Goal: Transaction & Acquisition: Purchase product/service

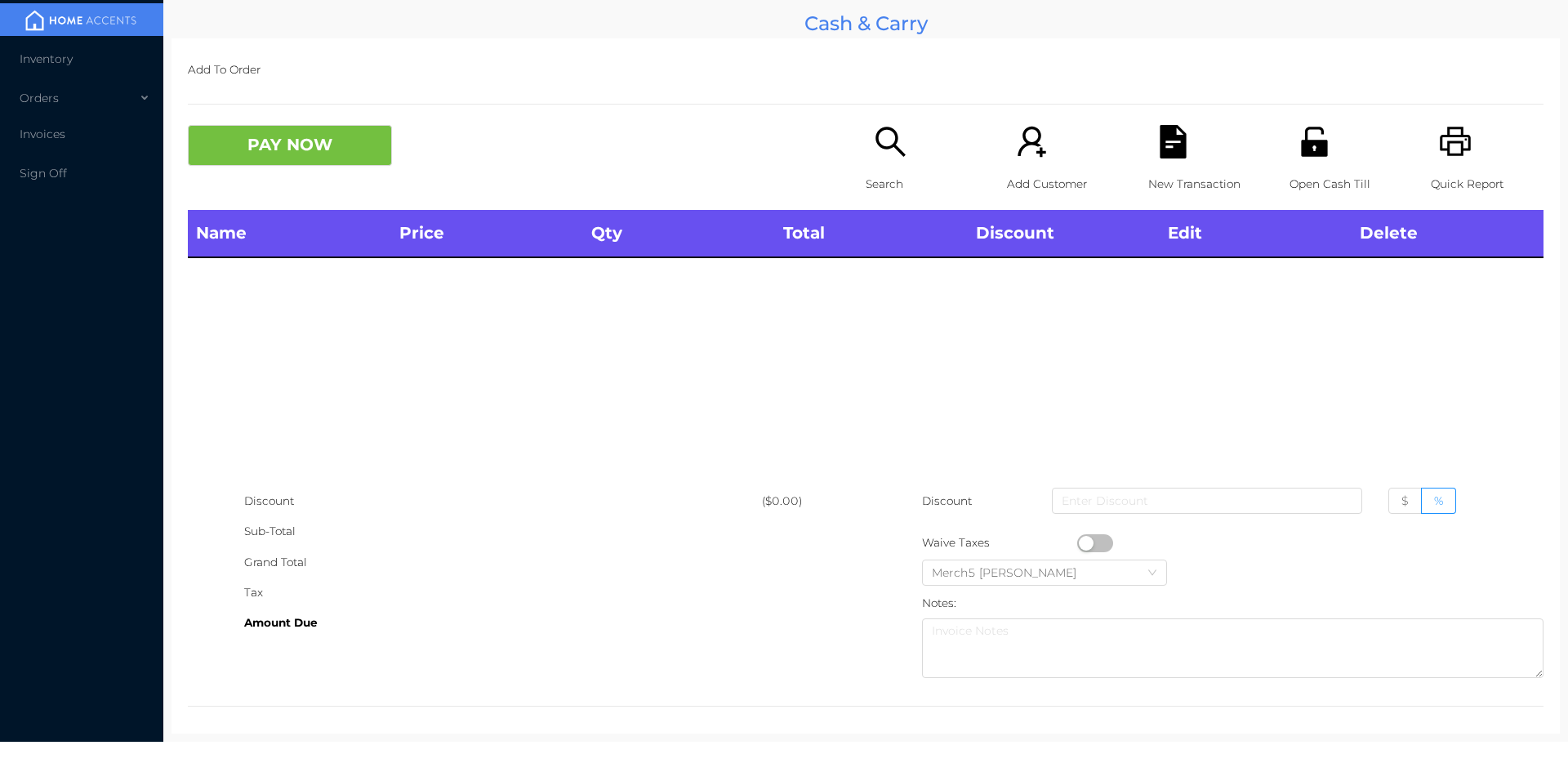
click at [903, 166] on div "Search" at bounding box center [921, 167] width 112 height 85
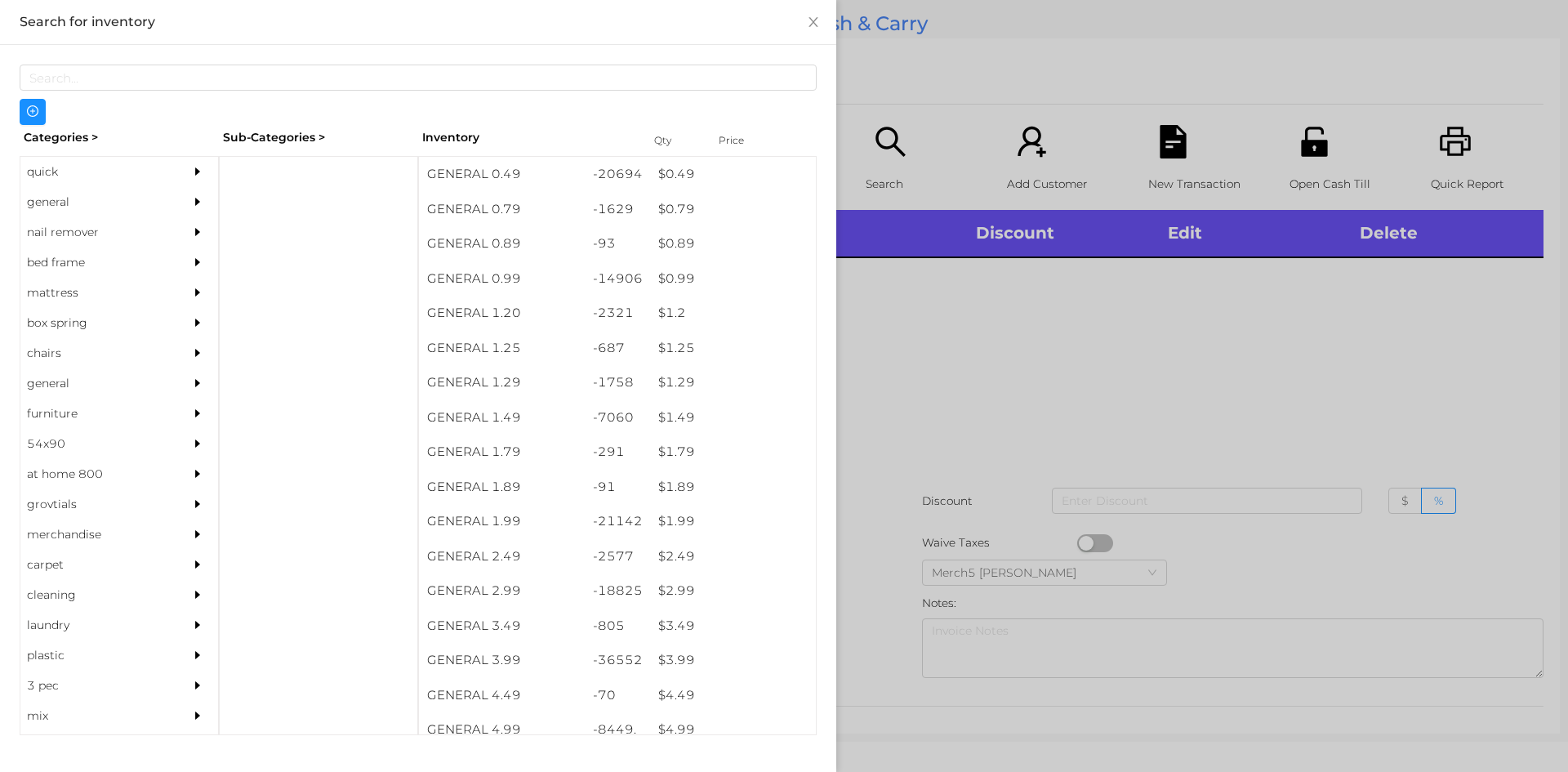
click at [186, 213] on div at bounding box center [201, 201] width 32 height 30
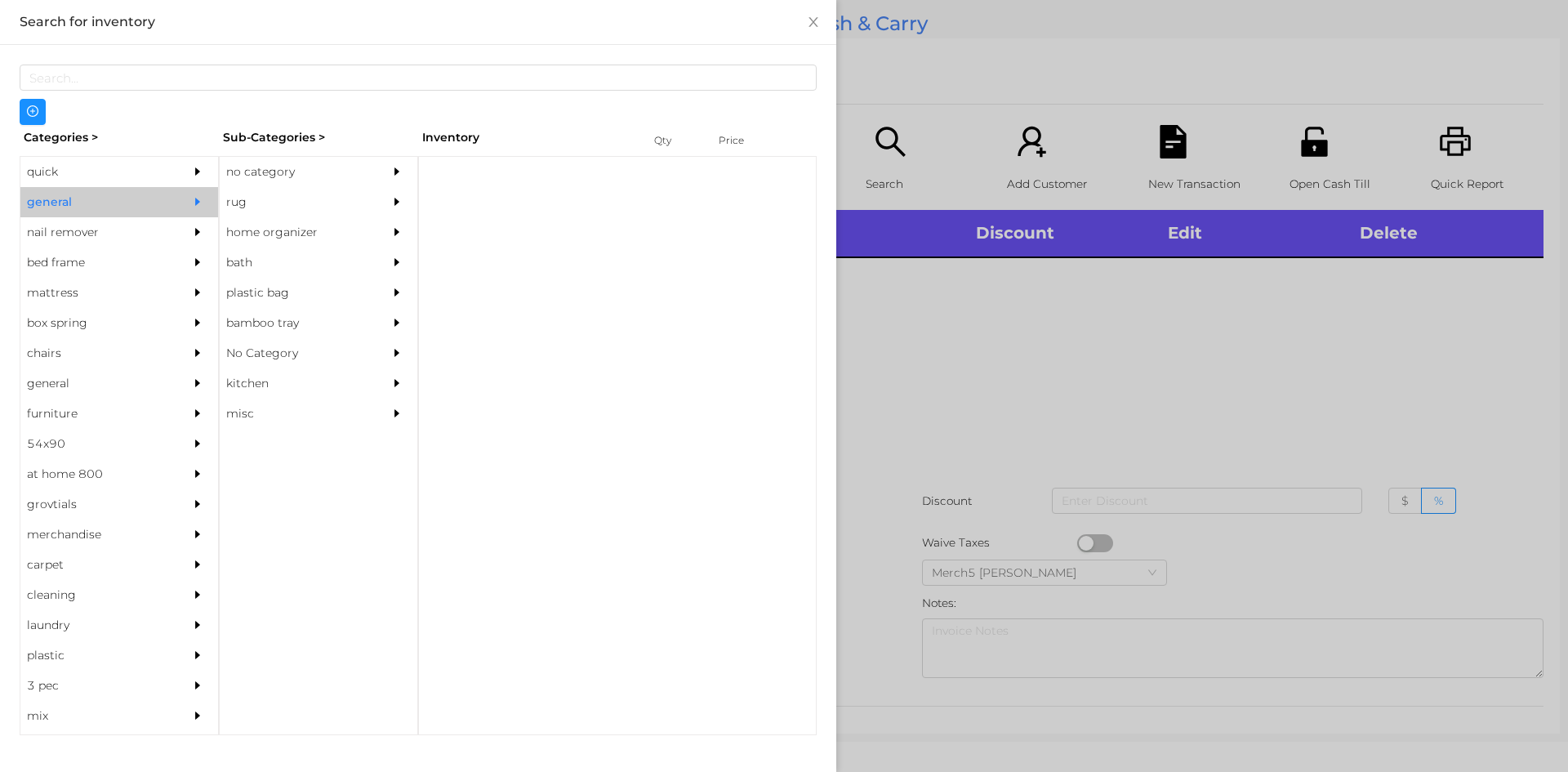
click at [310, 187] on div "rug" at bounding box center [294, 201] width 148 height 30
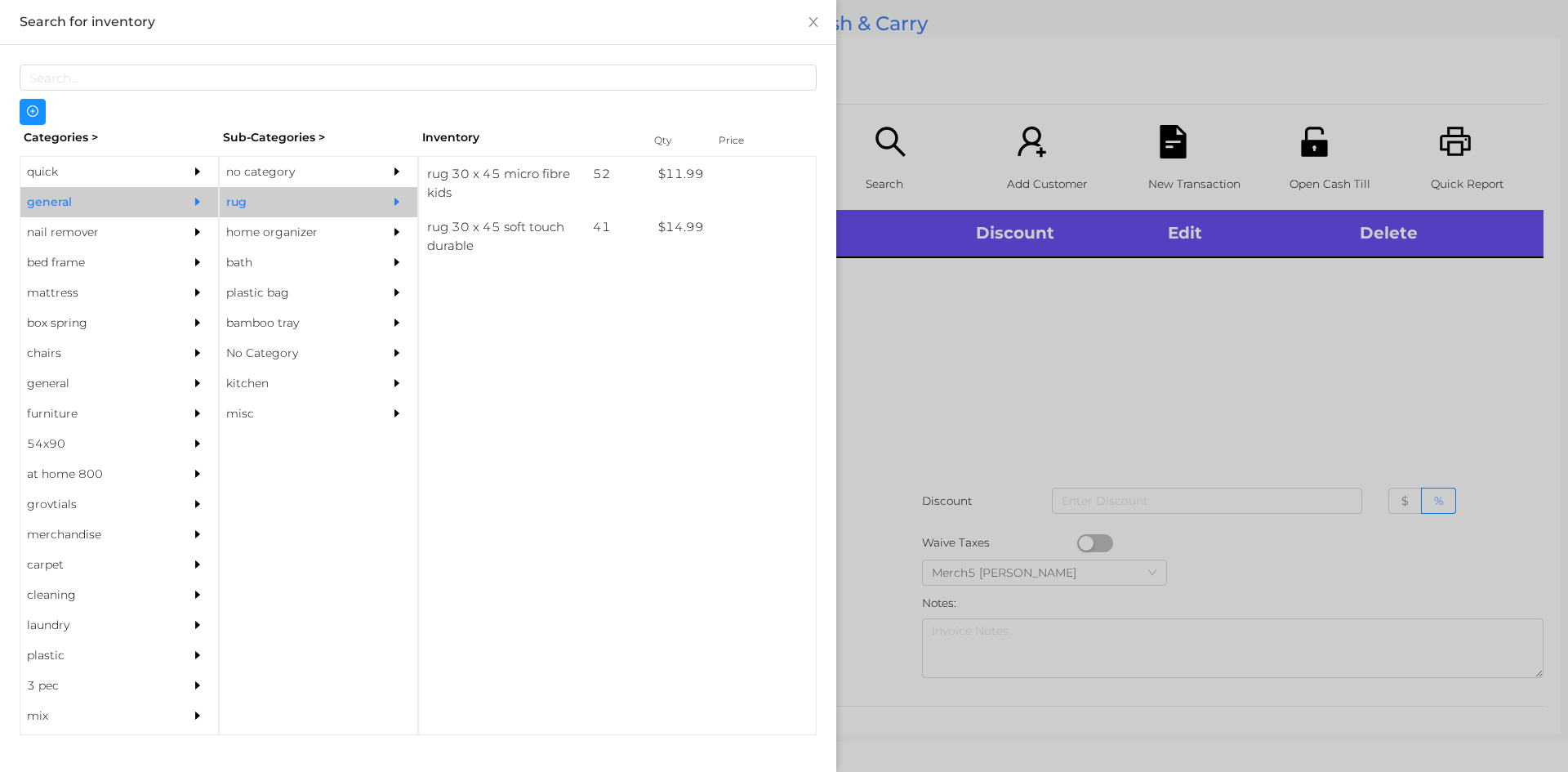
click at [392, 166] on icon "icon: caret-right" at bounding box center [397, 172] width 12 height 12
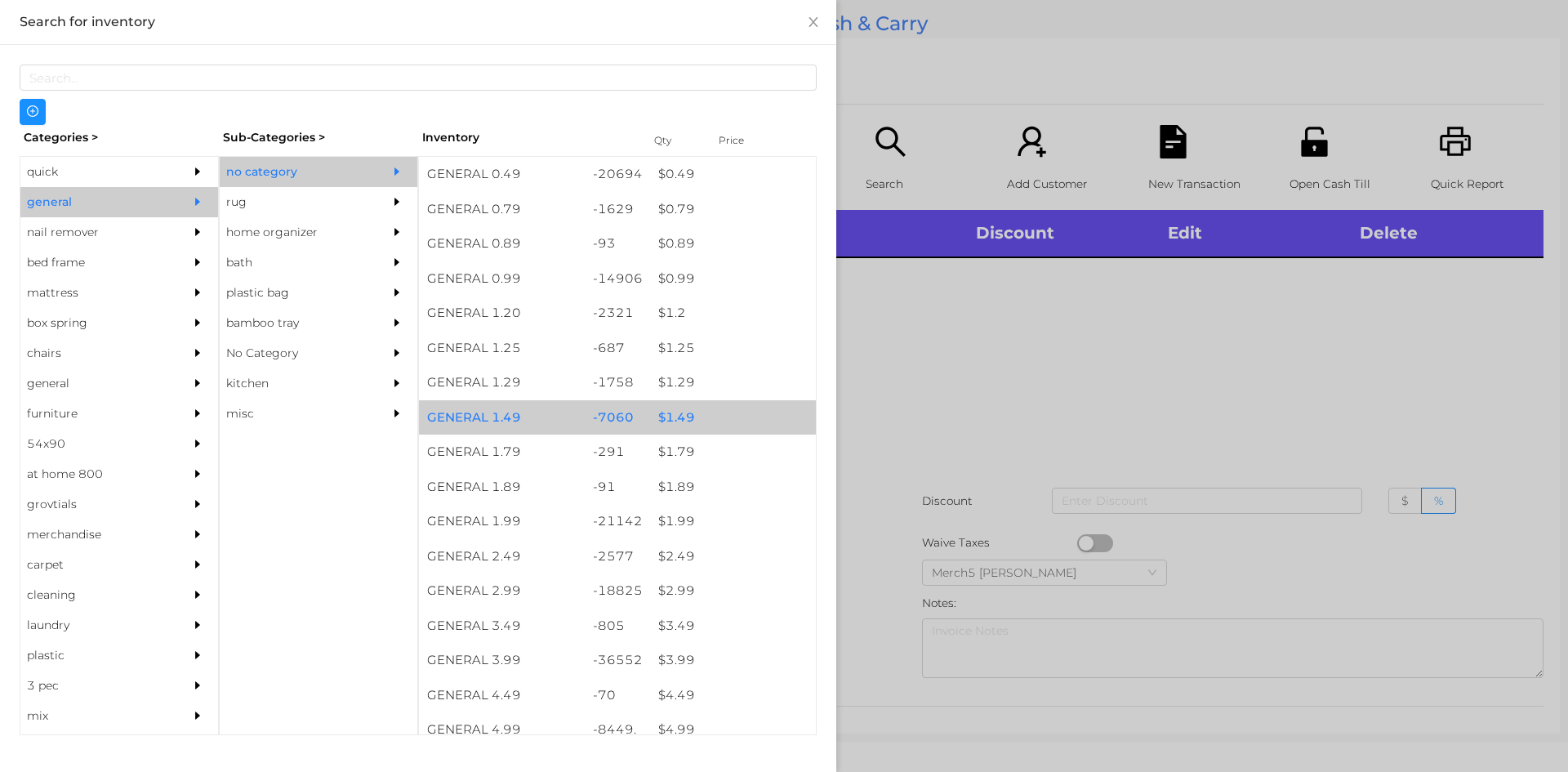
scroll to position [245, 0]
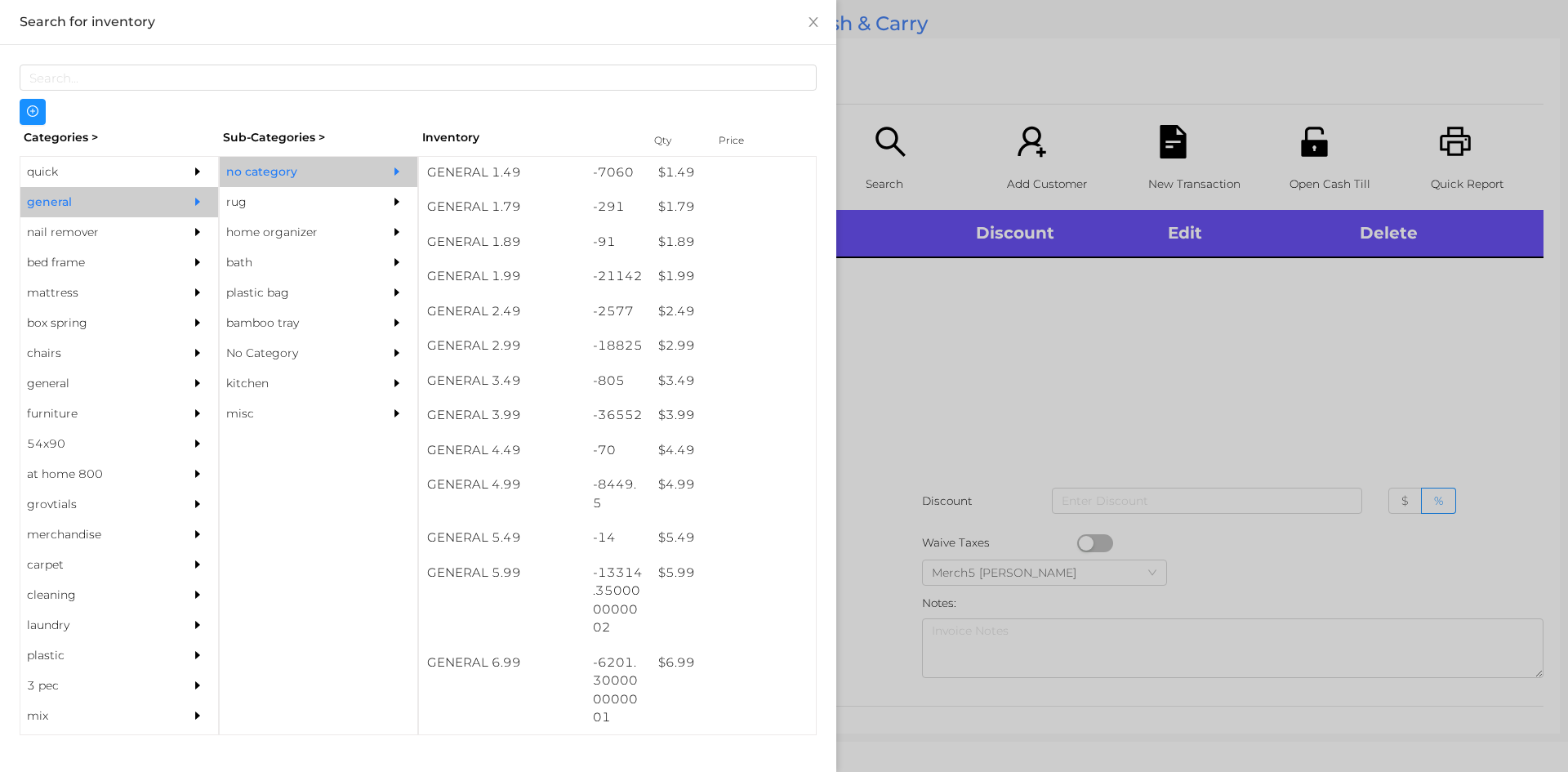
click at [1054, 415] on div at bounding box center [784, 386] width 1568 height 772
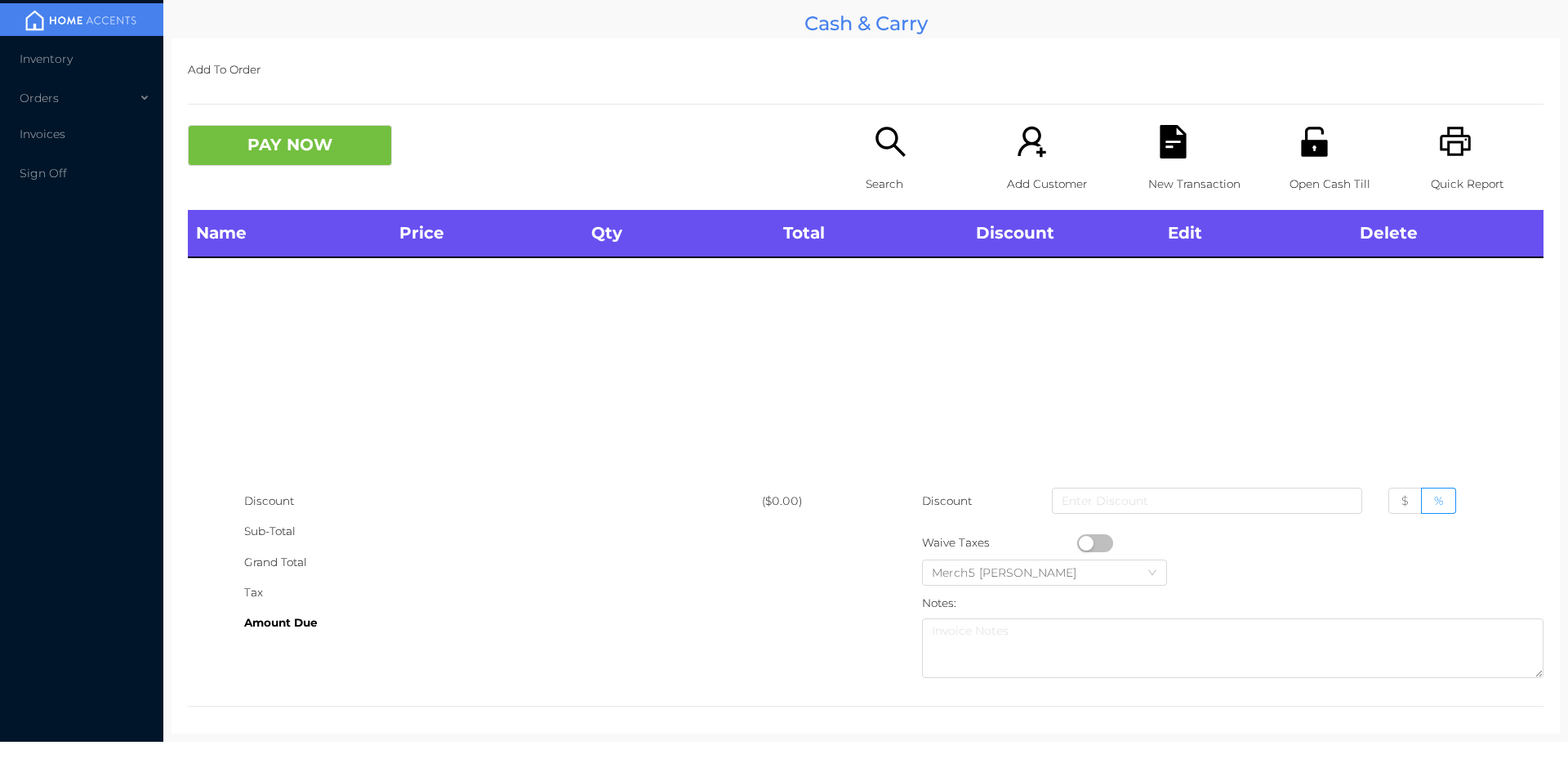
click at [892, 130] on icon "icon: search" at bounding box center [890, 142] width 33 height 33
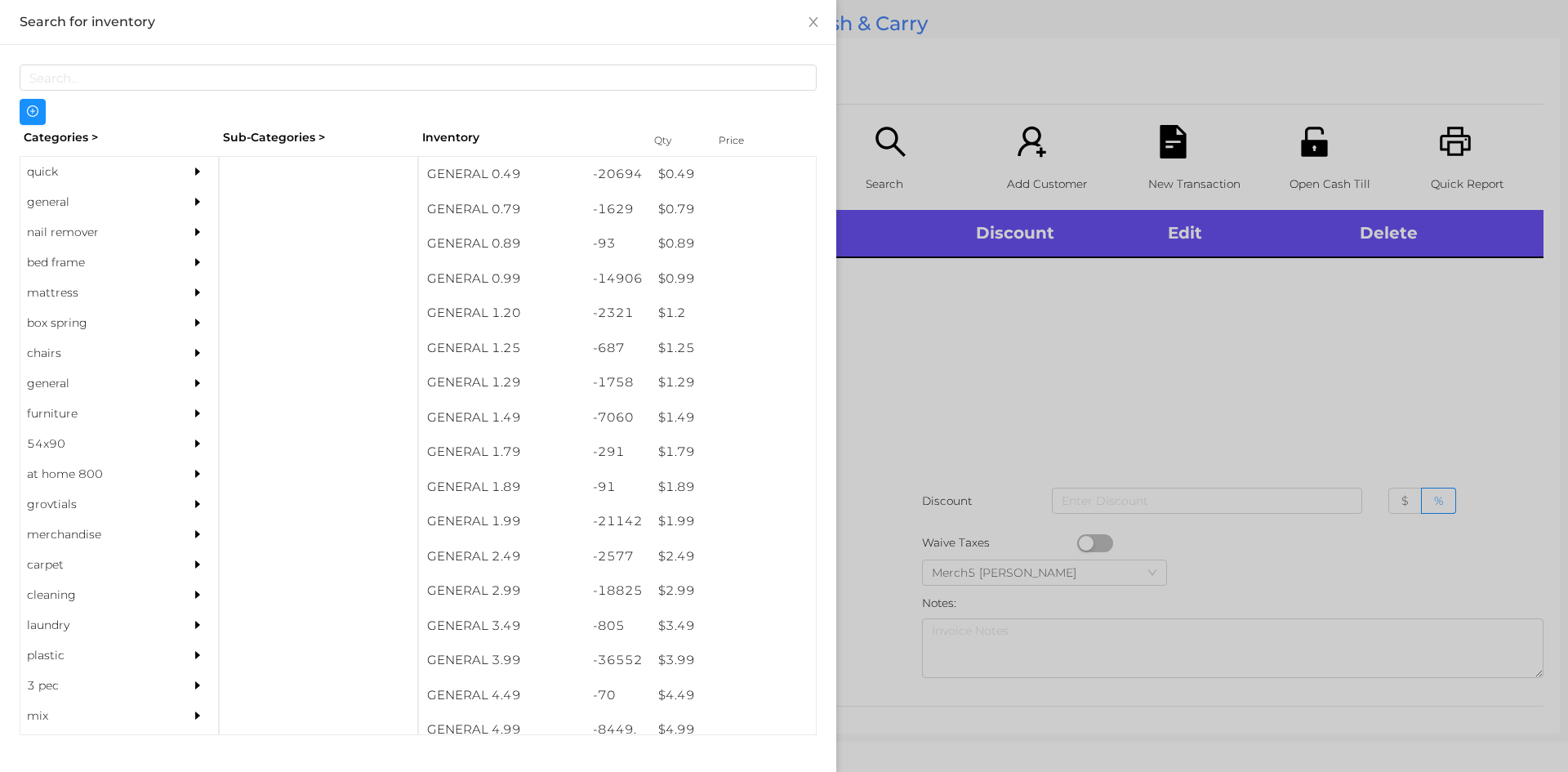
click at [186, 201] on div at bounding box center [201, 201] width 32 height 30
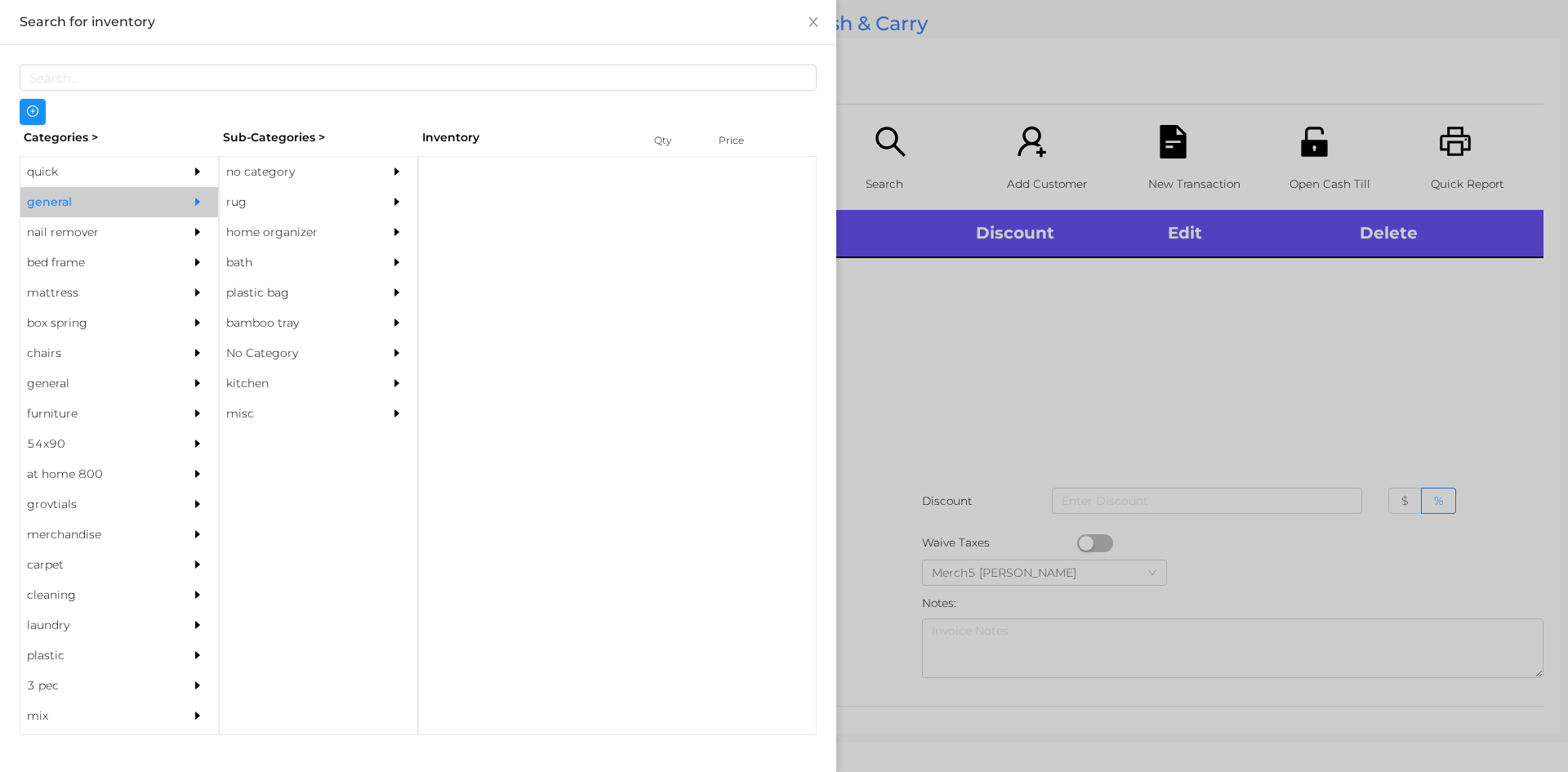
click at [360, 177] on div "no category" at bounding box center [294, 171] width 148 height 30
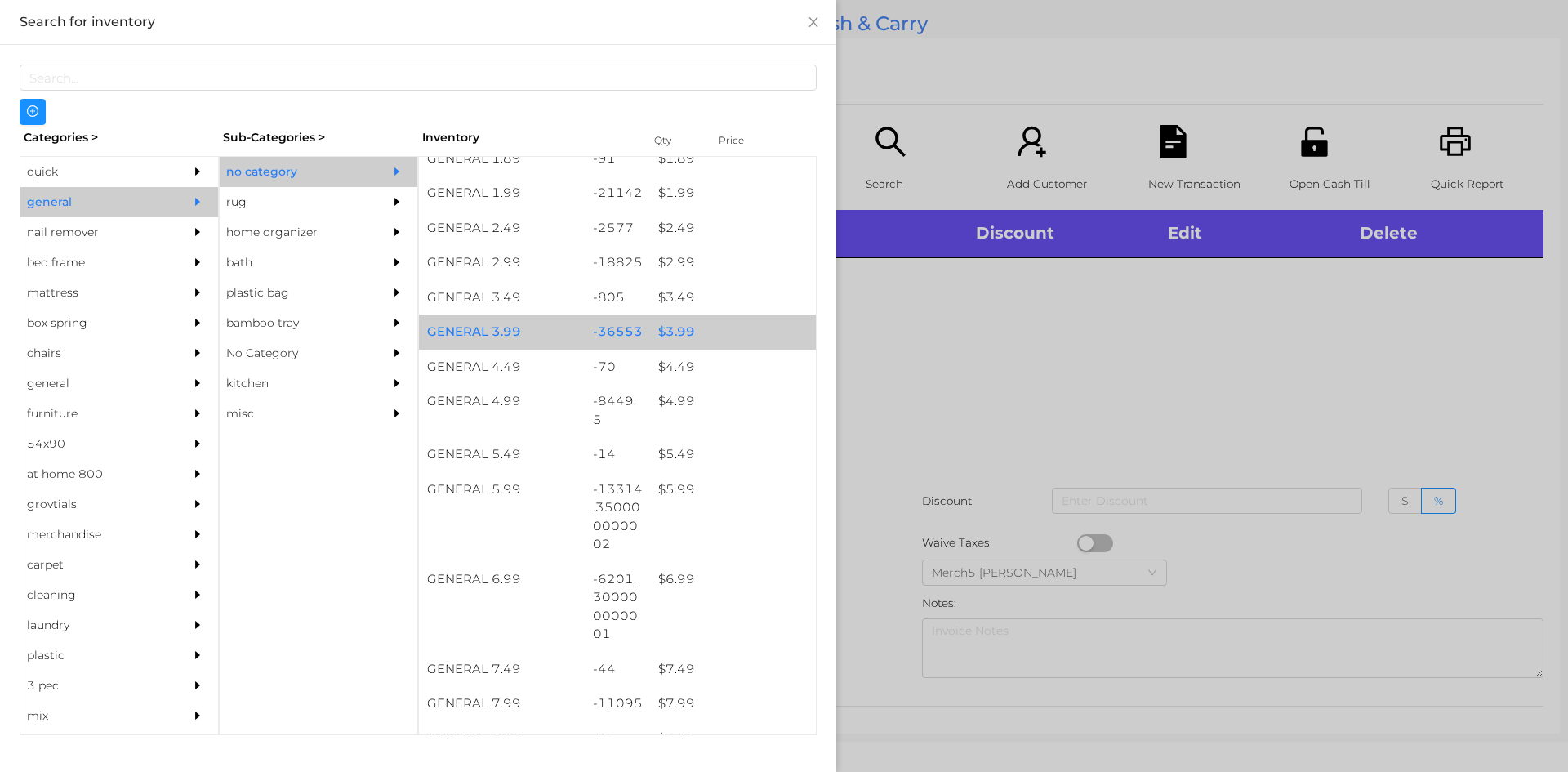
scroll to position [408, 0]
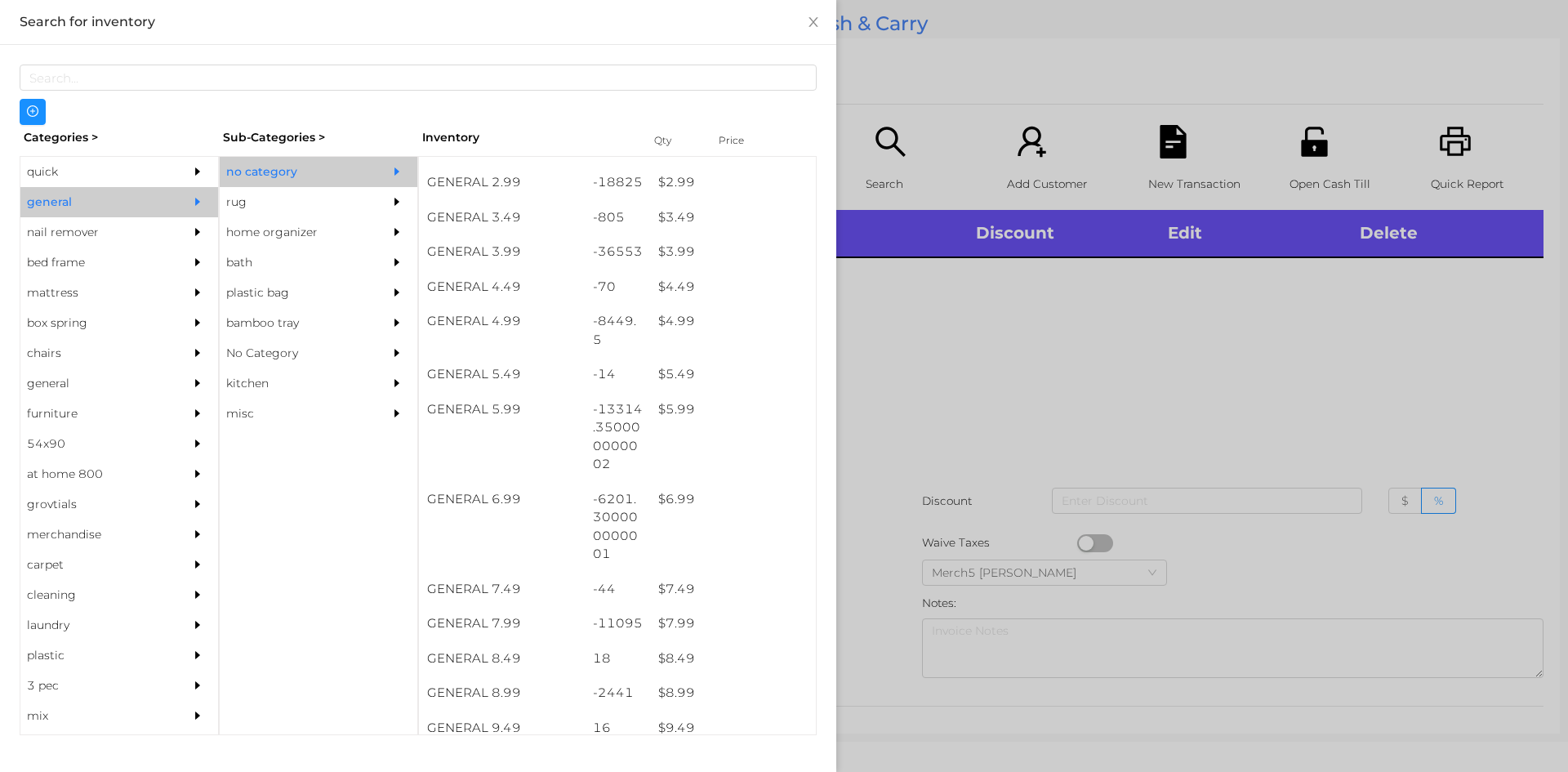
click at [1273, 374] on div at bounding box center [784, 386] width 1568 height 772
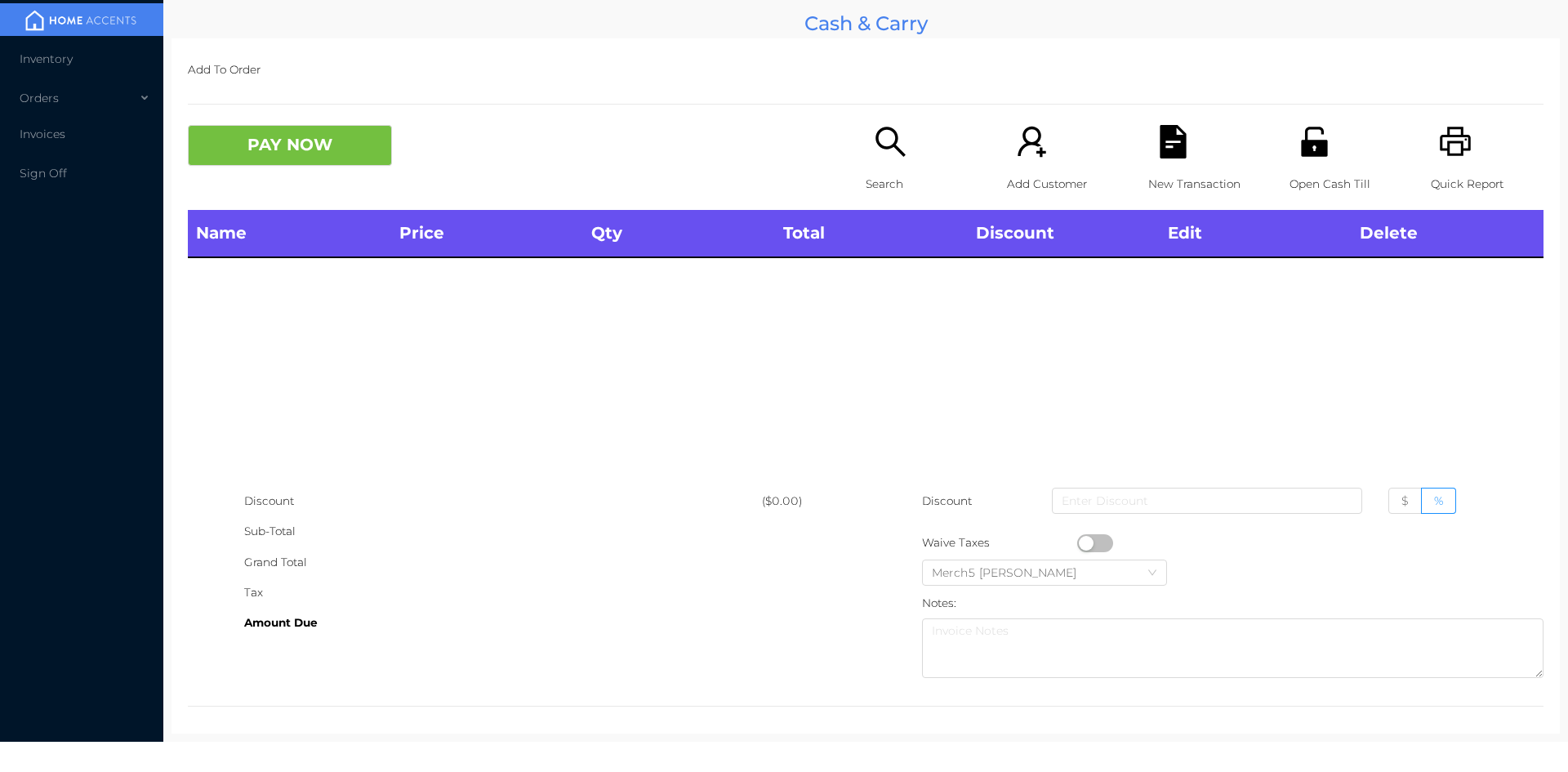
click at [911, 160] on div "Search" at bounding box center [921, 167] width 112 height 85
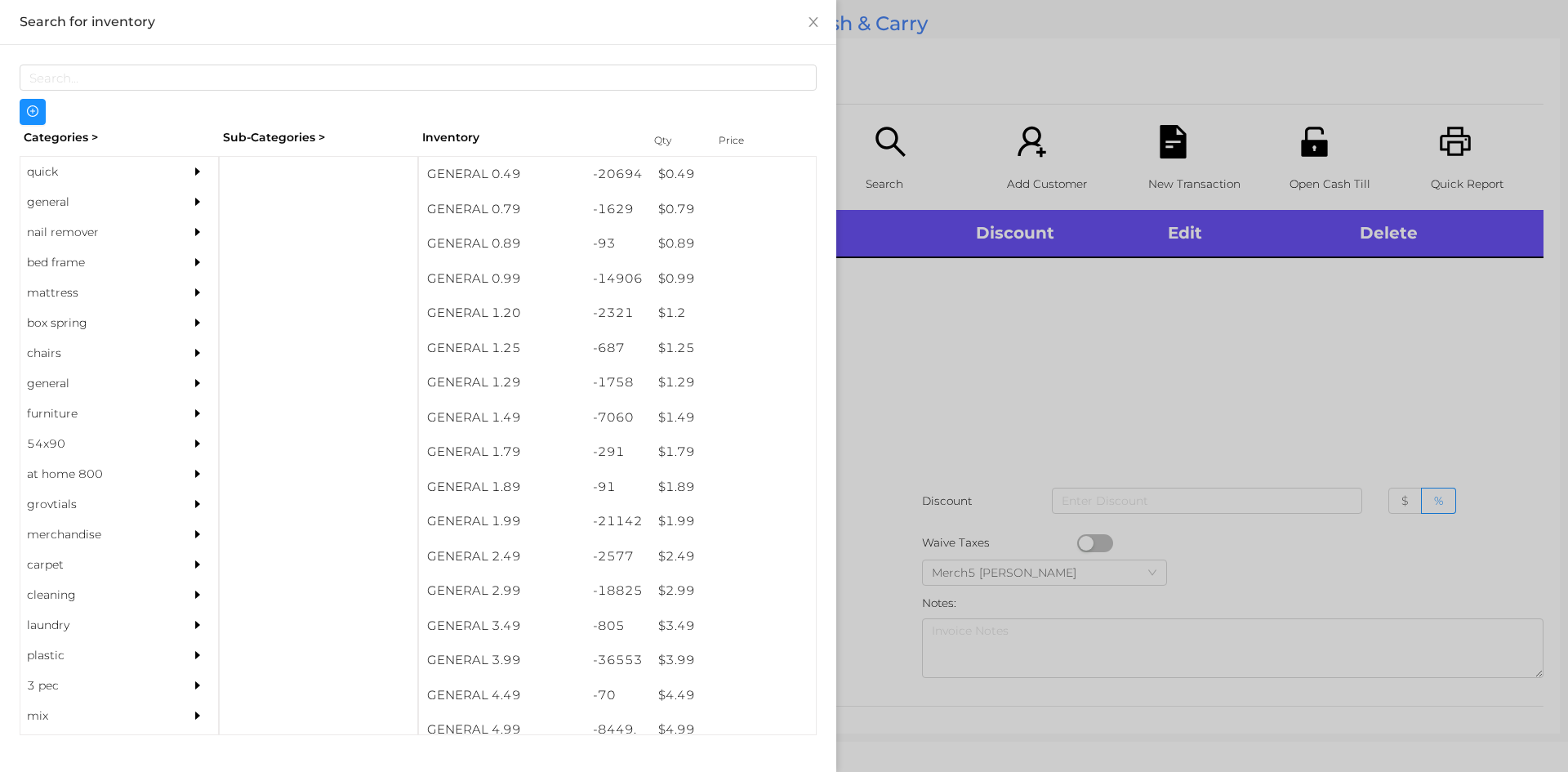
click at [162, 208] on div "general" at bounding box center [119, 201] width 197 height 30
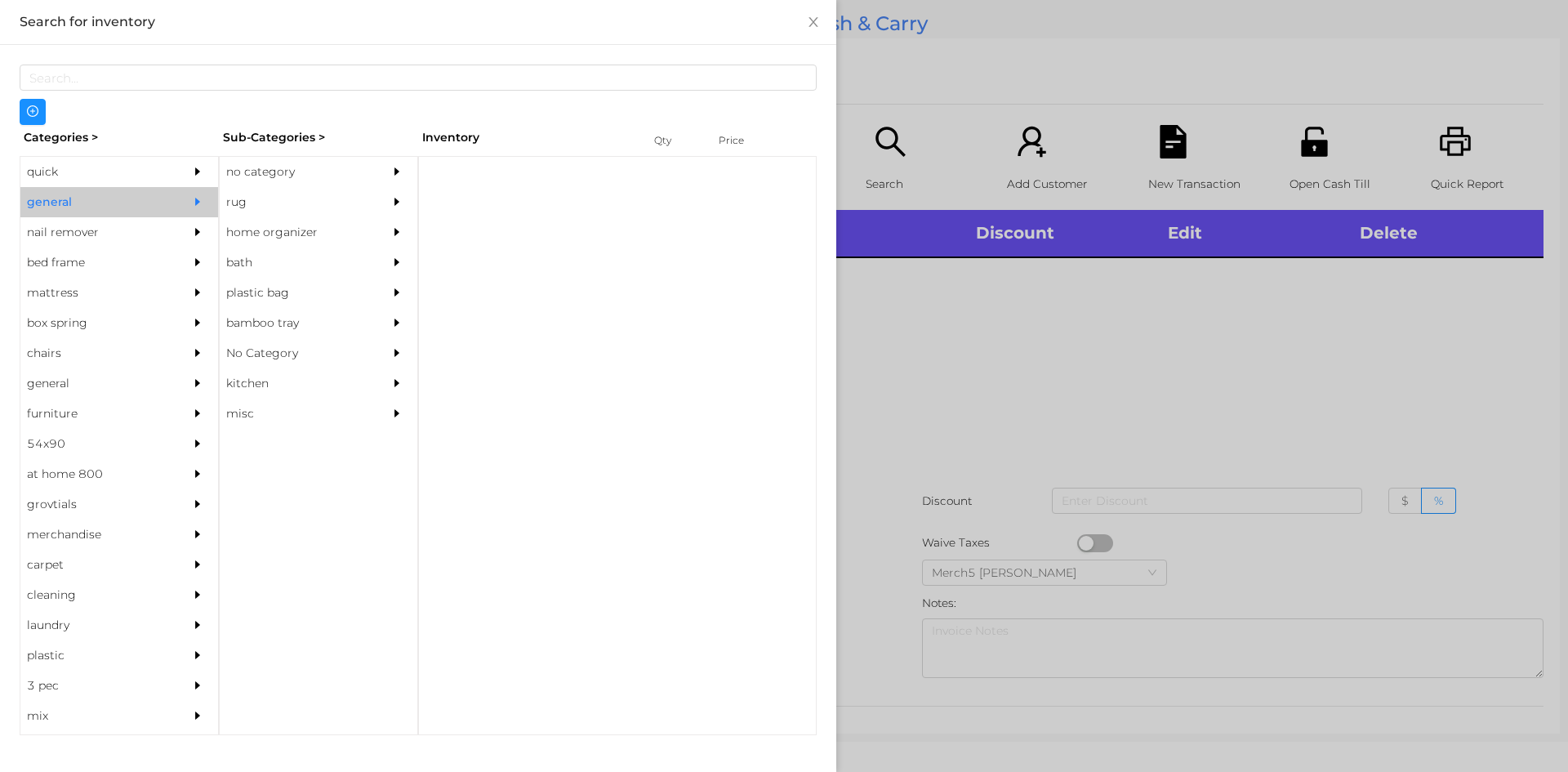
click at [344, 161] on div "no category" at bounding box center [294, 171] width 148 height 30
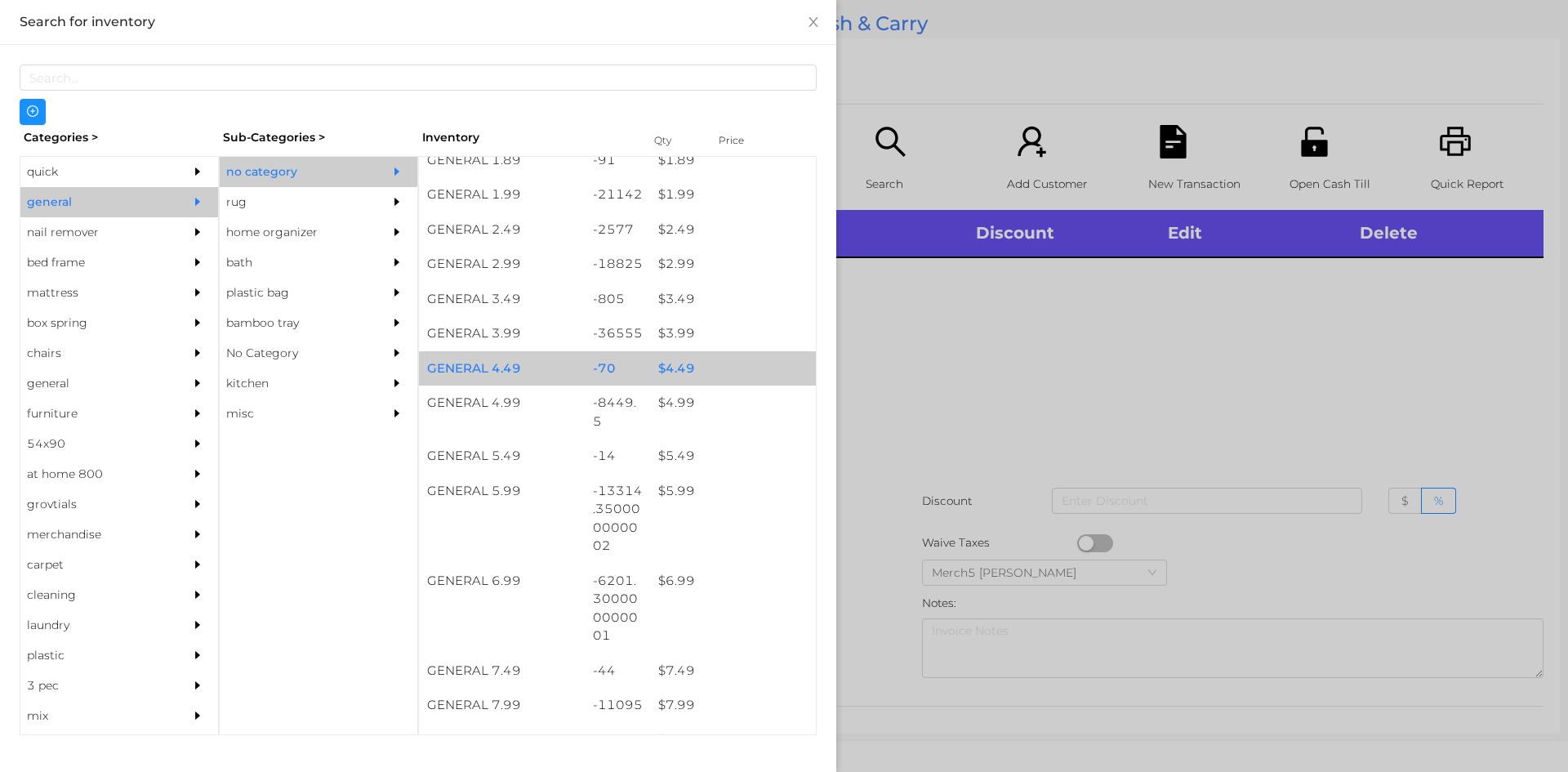
scroll to position [572, 0]
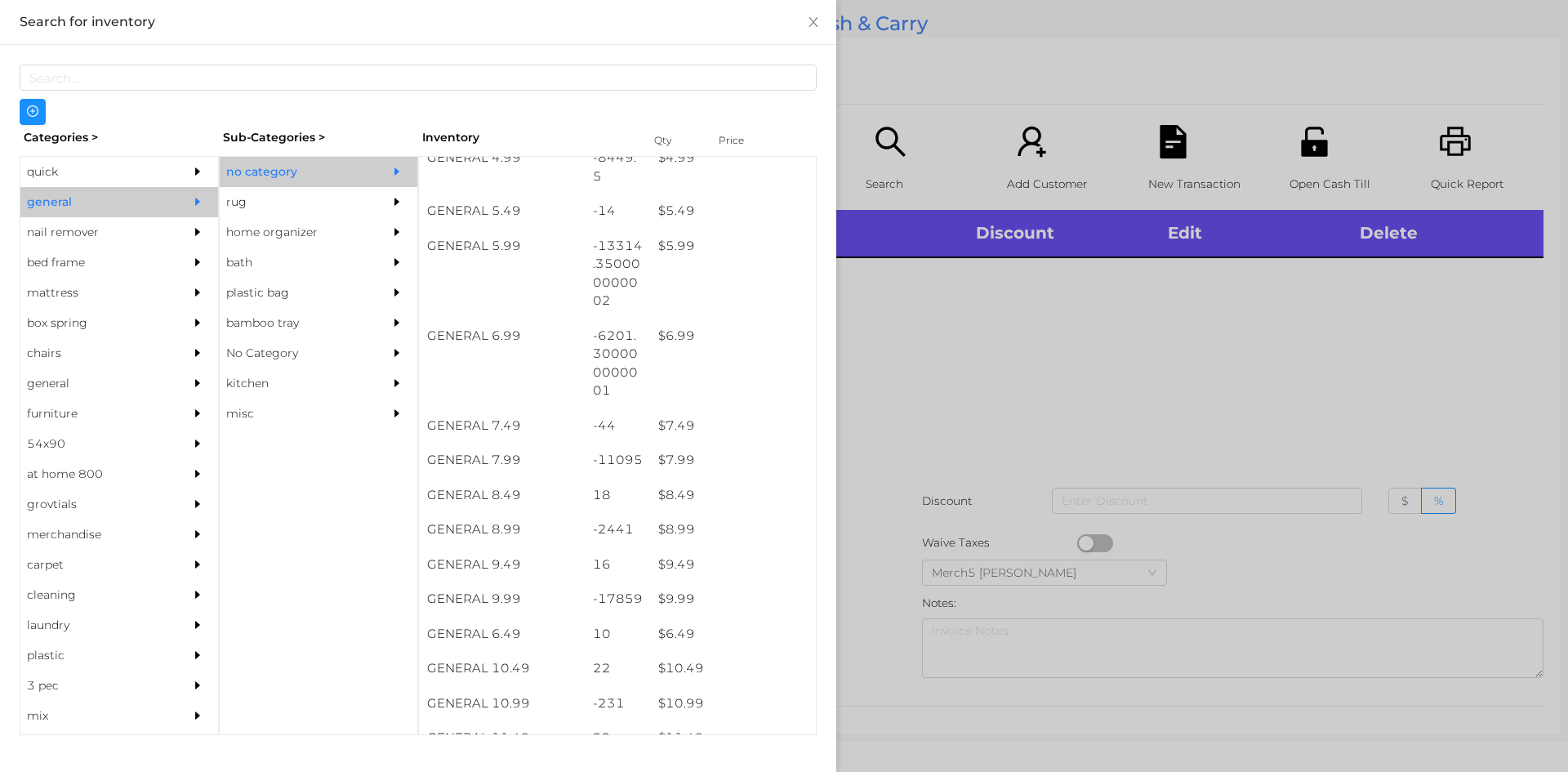
click at [1250, 342] on div at bounding box center [784, 386] width 1568 height 772
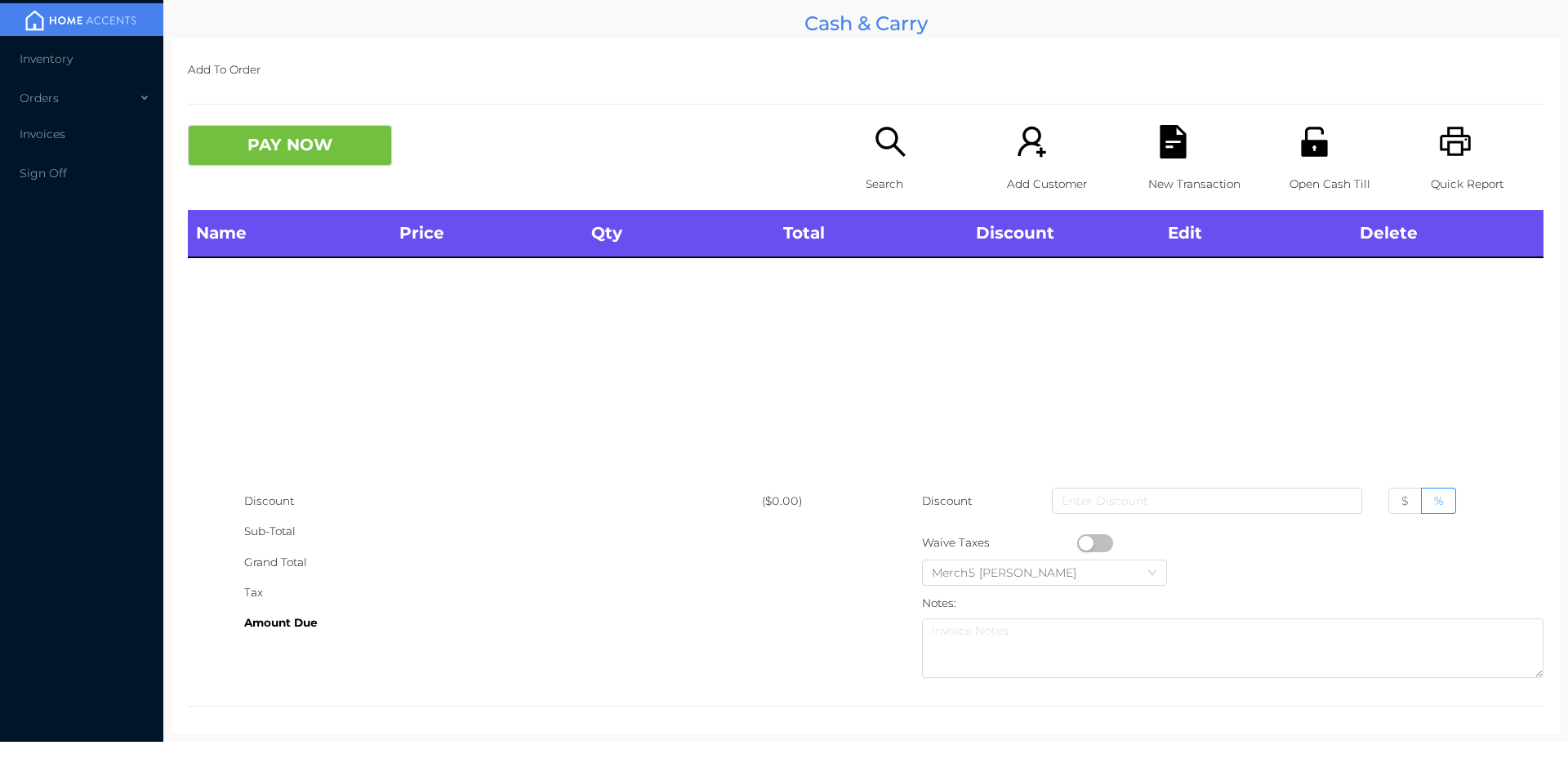
click at [892, 147] on icon "icon: search" at bounding box center [890, 142] width 33 height 33
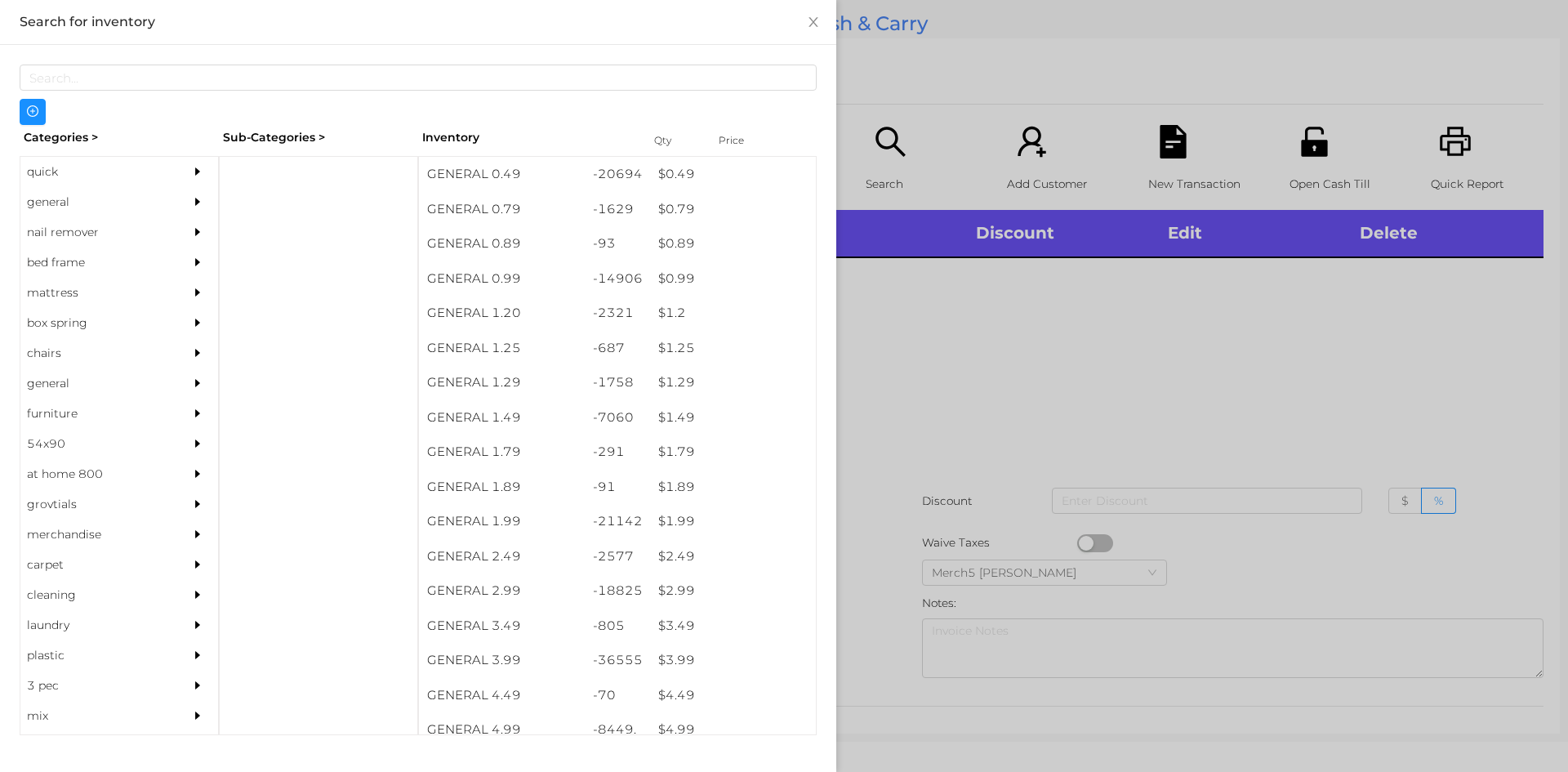
click at [159, 209] on div "general" at bounding box center [95, 201] width 148 height 30
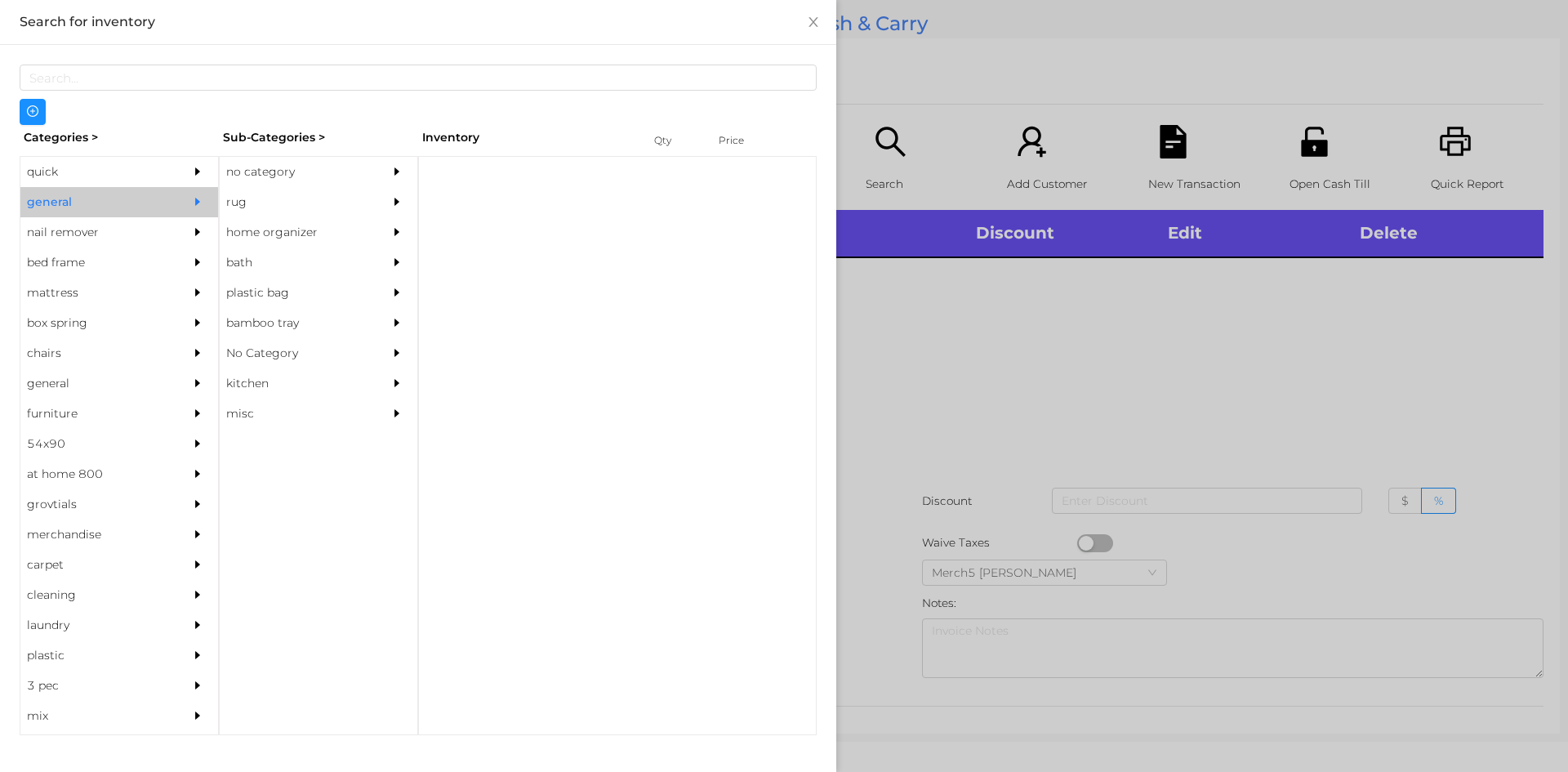
click at [319, 162] on div "no category" at bounding box center [294, 171] width 148 height 30
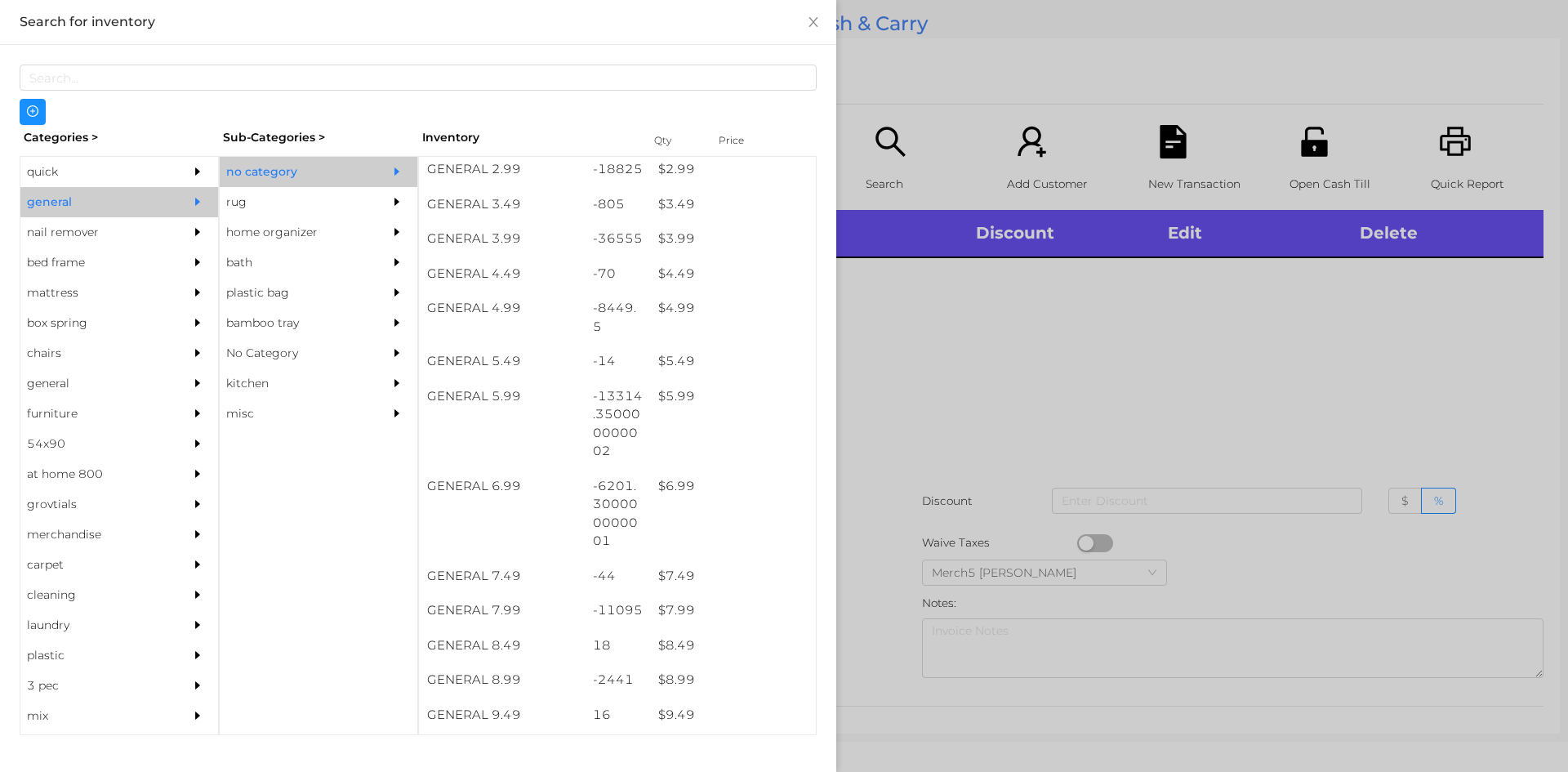
scroll to position [422, 0]
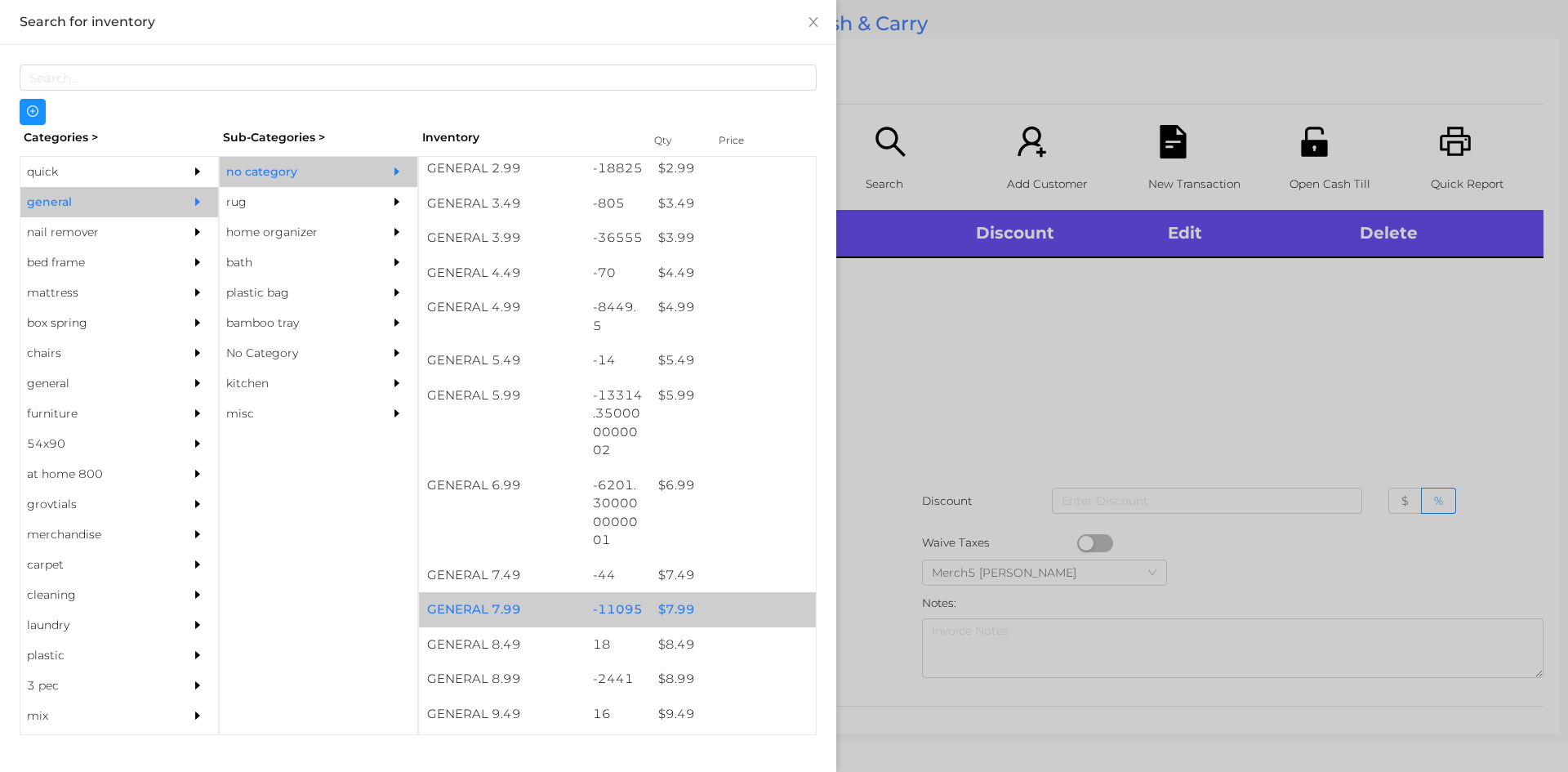
click at [729, 612] on div "$ 7.99" at bounding box center [733, 610] width 166 height 35
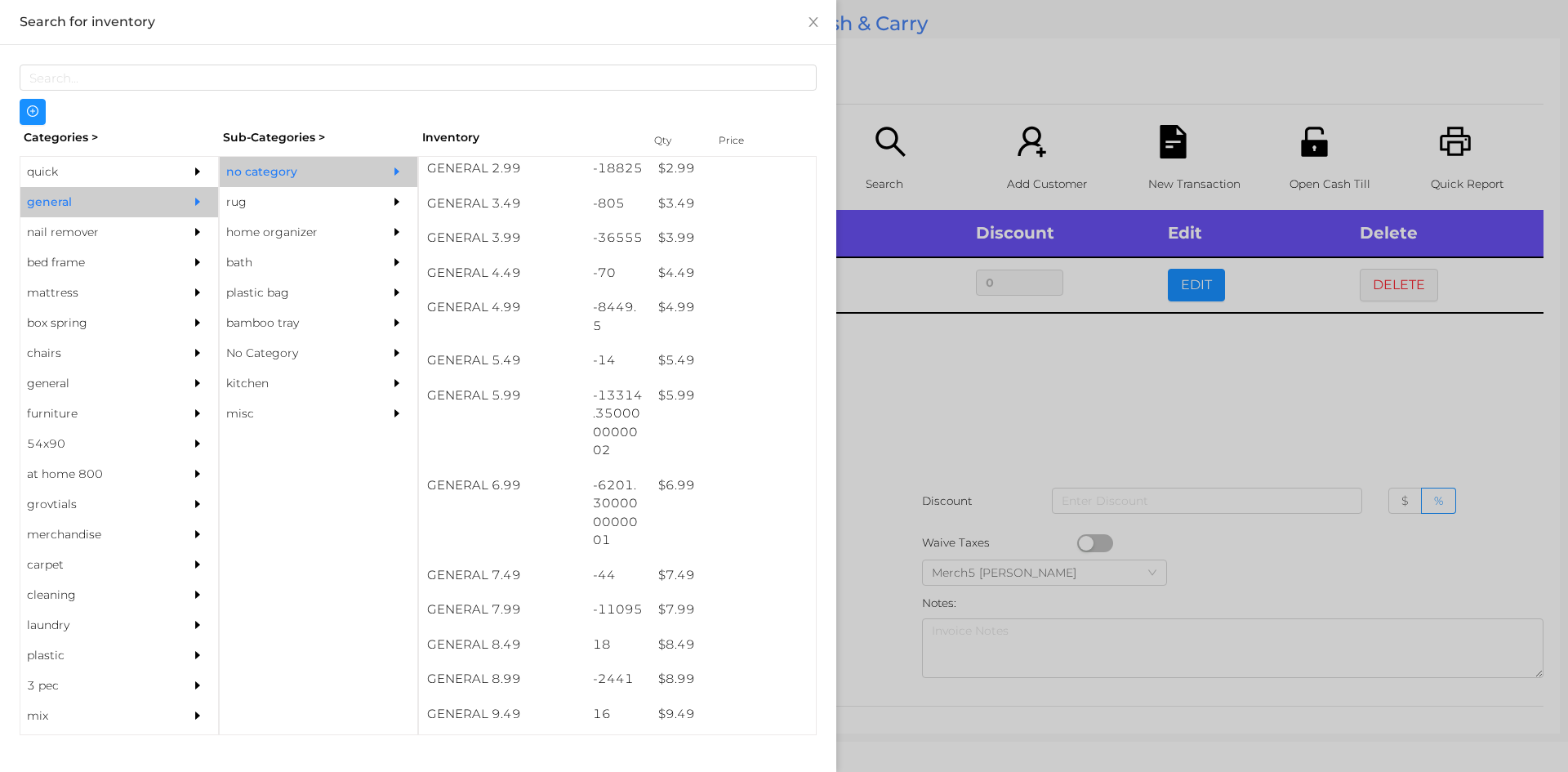
click at [1032, 456] on div at bounding box center [784, 386] width 1568 height 772
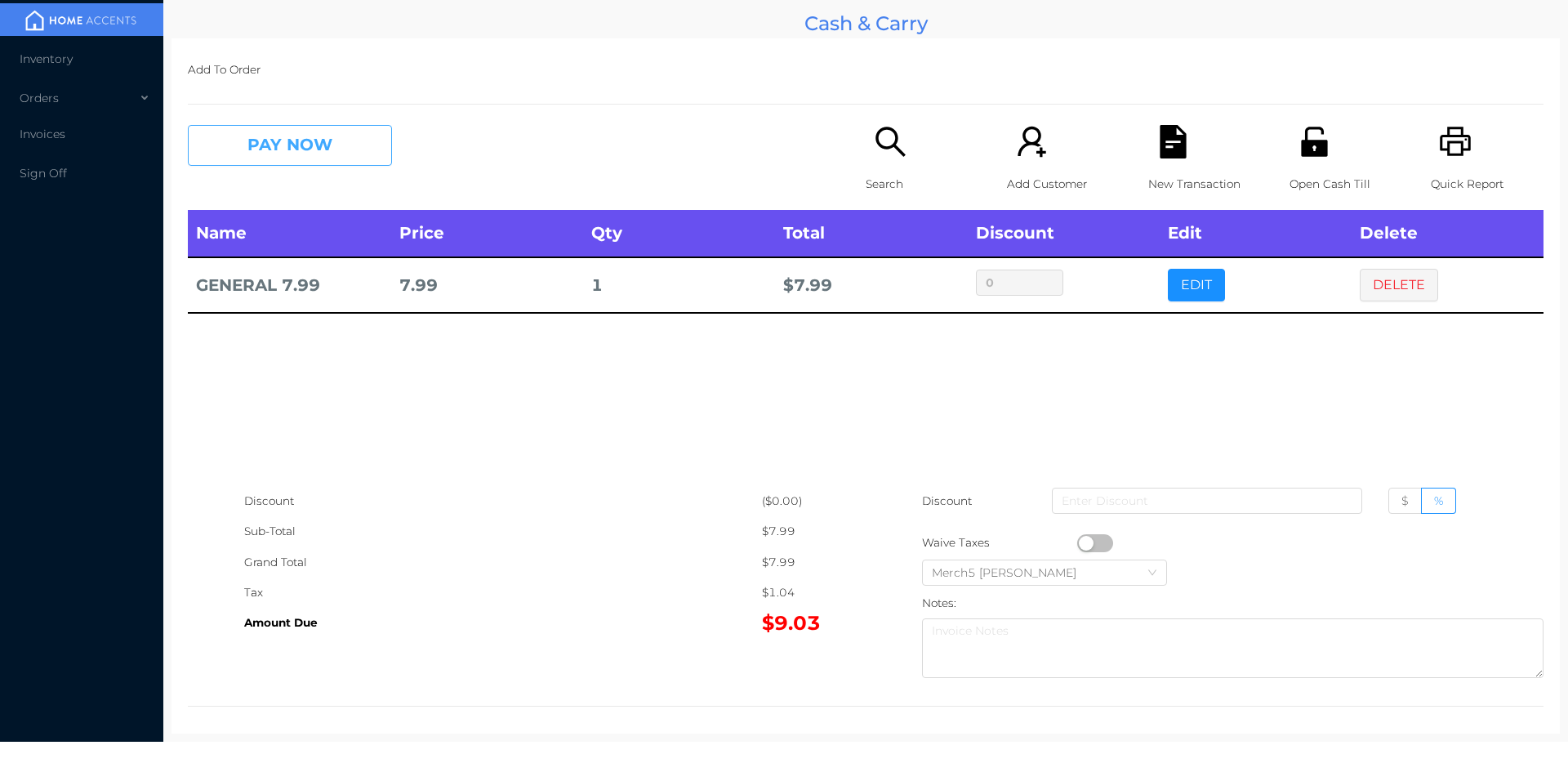
click at [349, 129] on button "PAY NOW" at bounding box center [289, 146] width 204 height 41
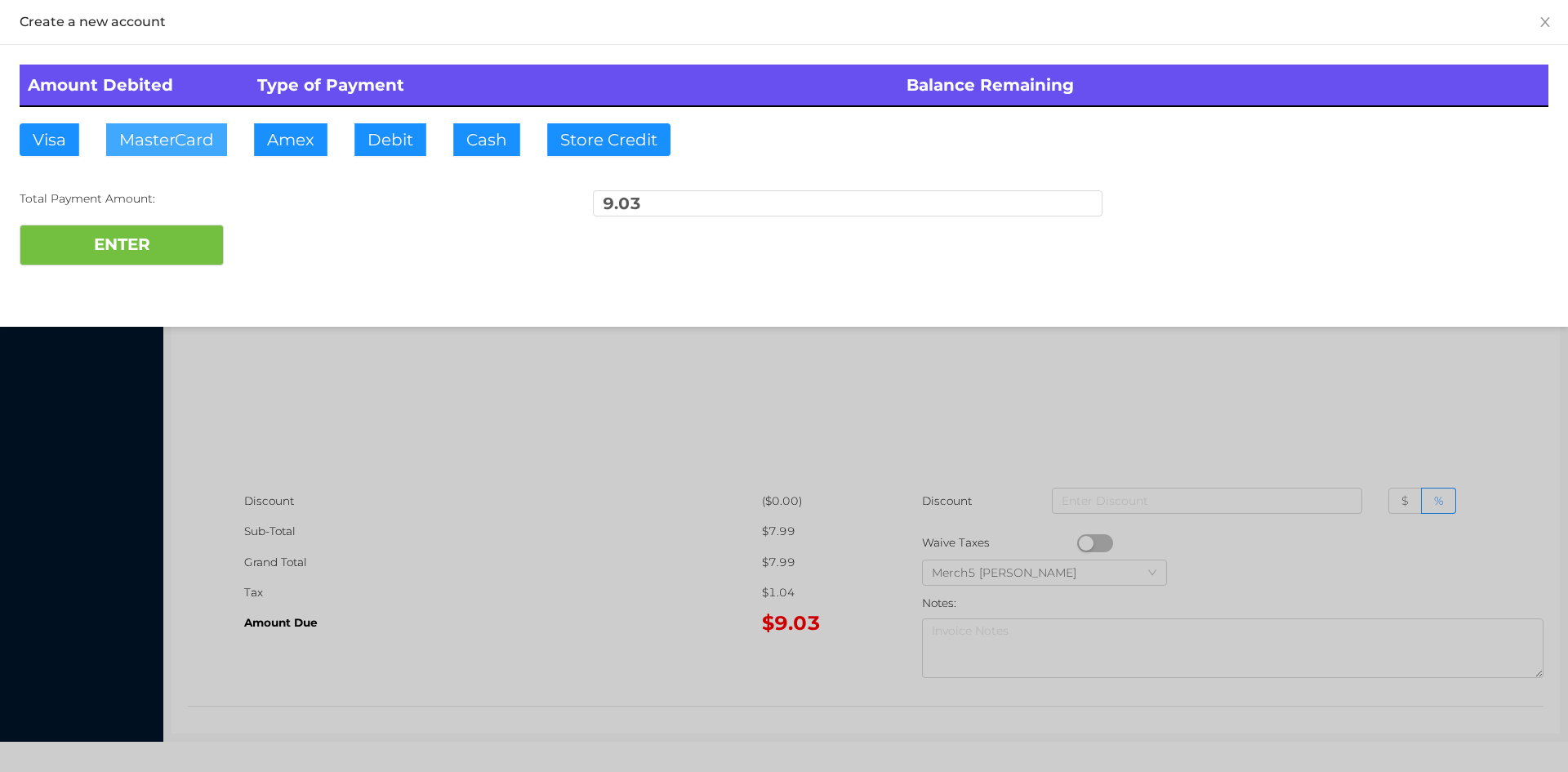
click at [208, 137] on button "MasterCard" at bounding box center [167, 139] width 121 height 32
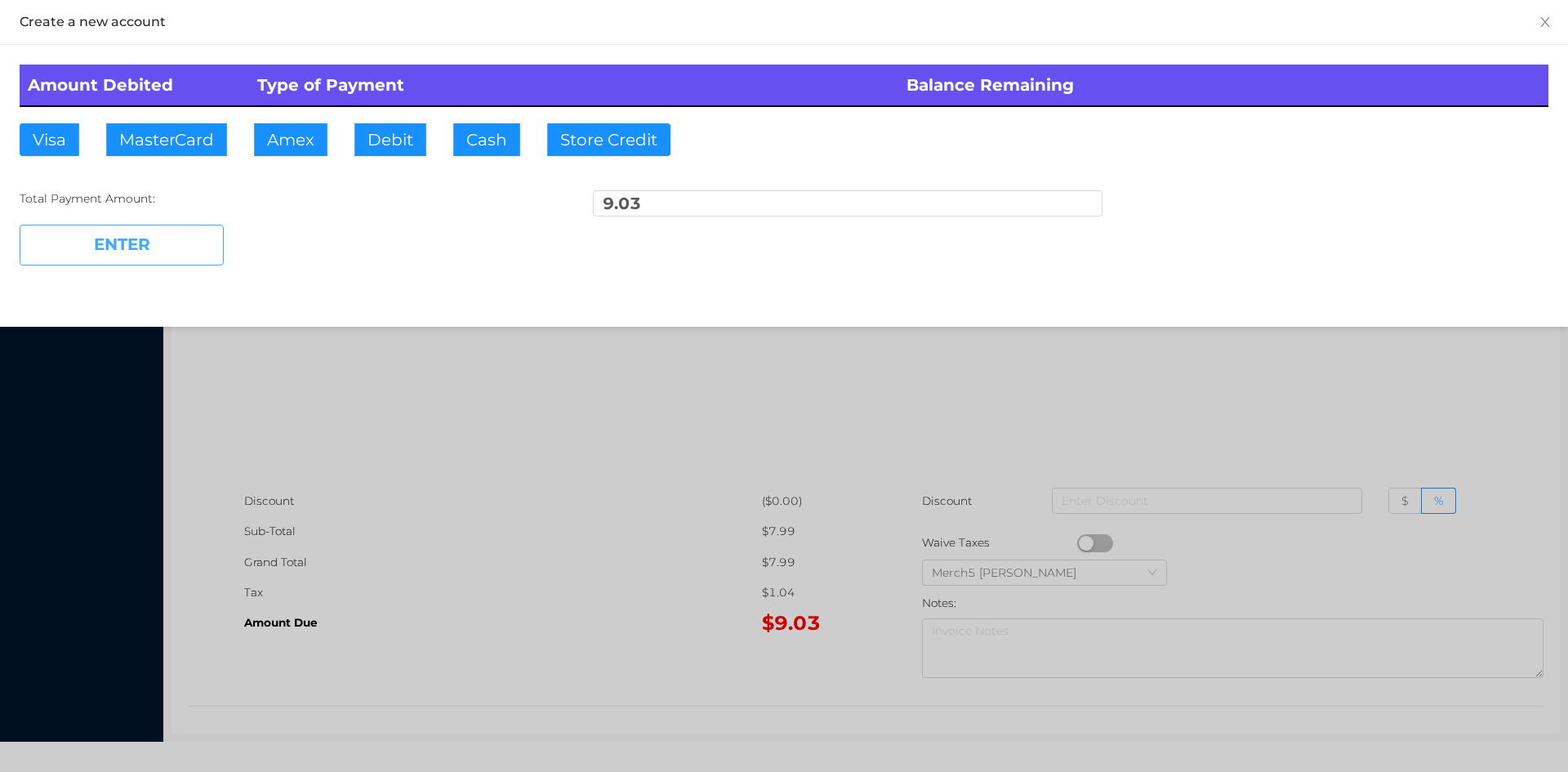
click at [206, 252] on button "ENTER" at bounding box center [121, 245] width 204 height 41
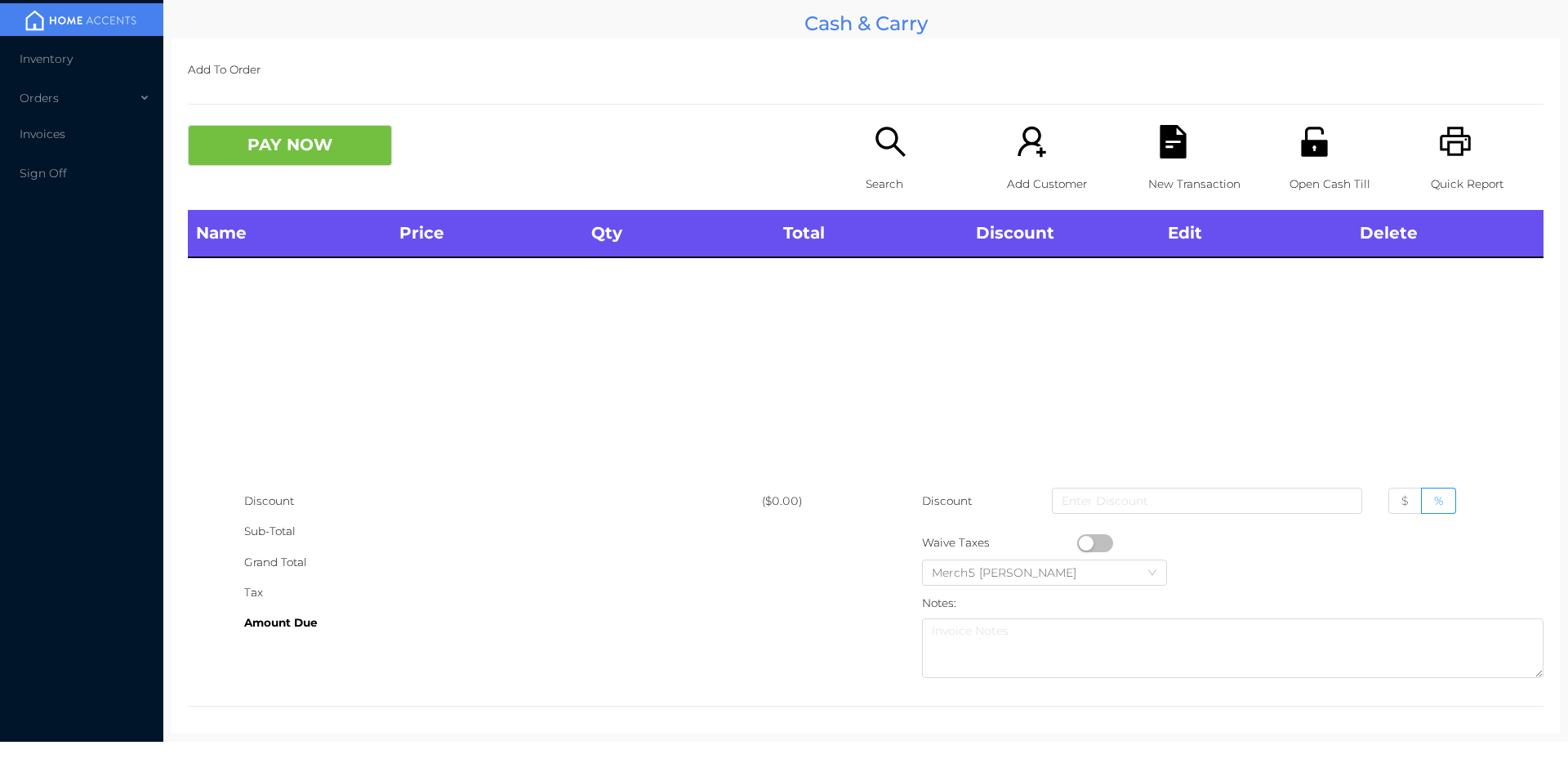
click at [1439, 150] on icon "icon: printer" at bounding box center [1456, 142] width 33 height 33
click at [901, 182] on p "Search" at bounding box center [921, 184] width 112 height 30
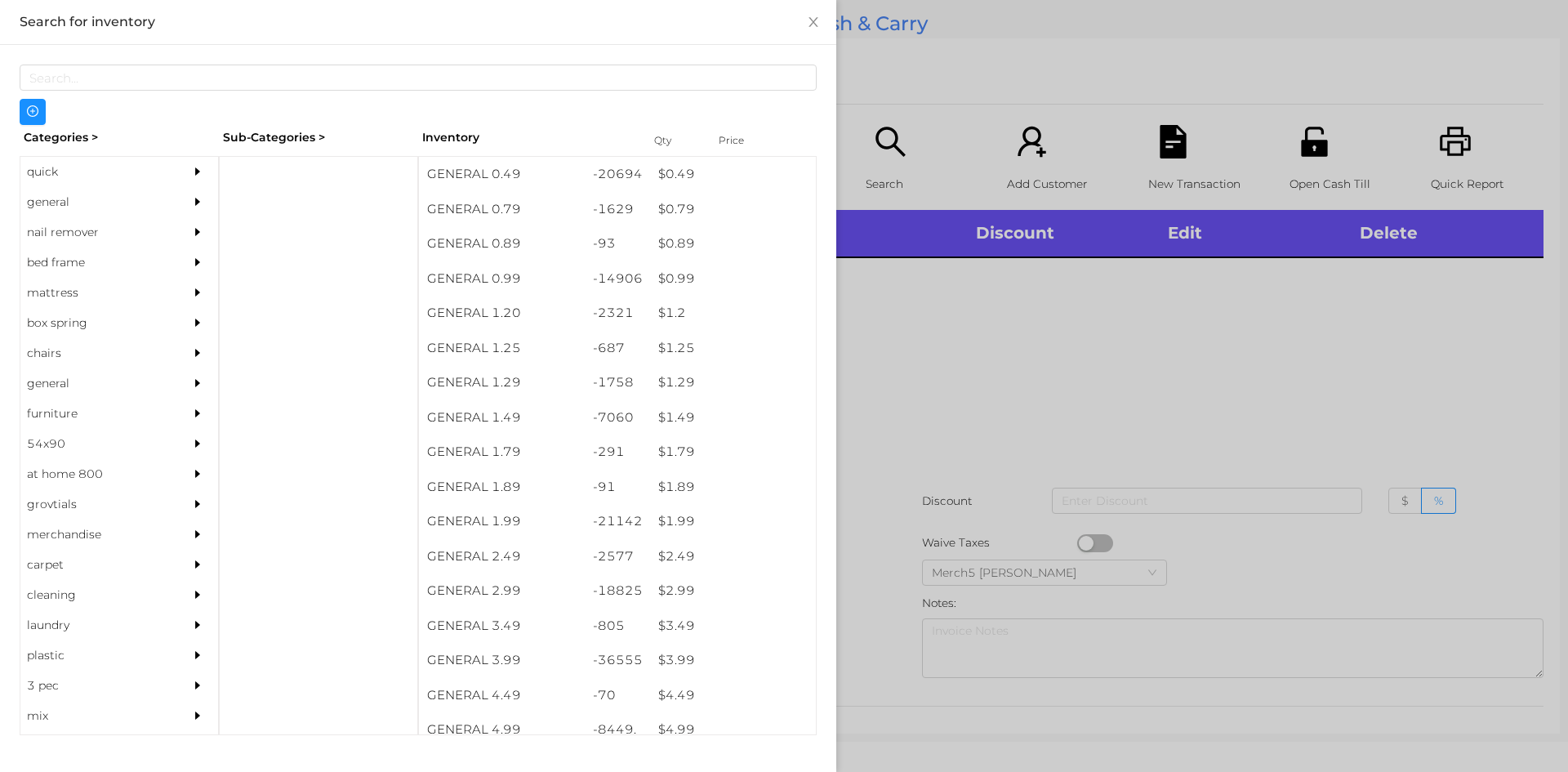
click at [191, 198] on icon "icon: caret-right" at bounding box center [197, 202] width 12 height 12
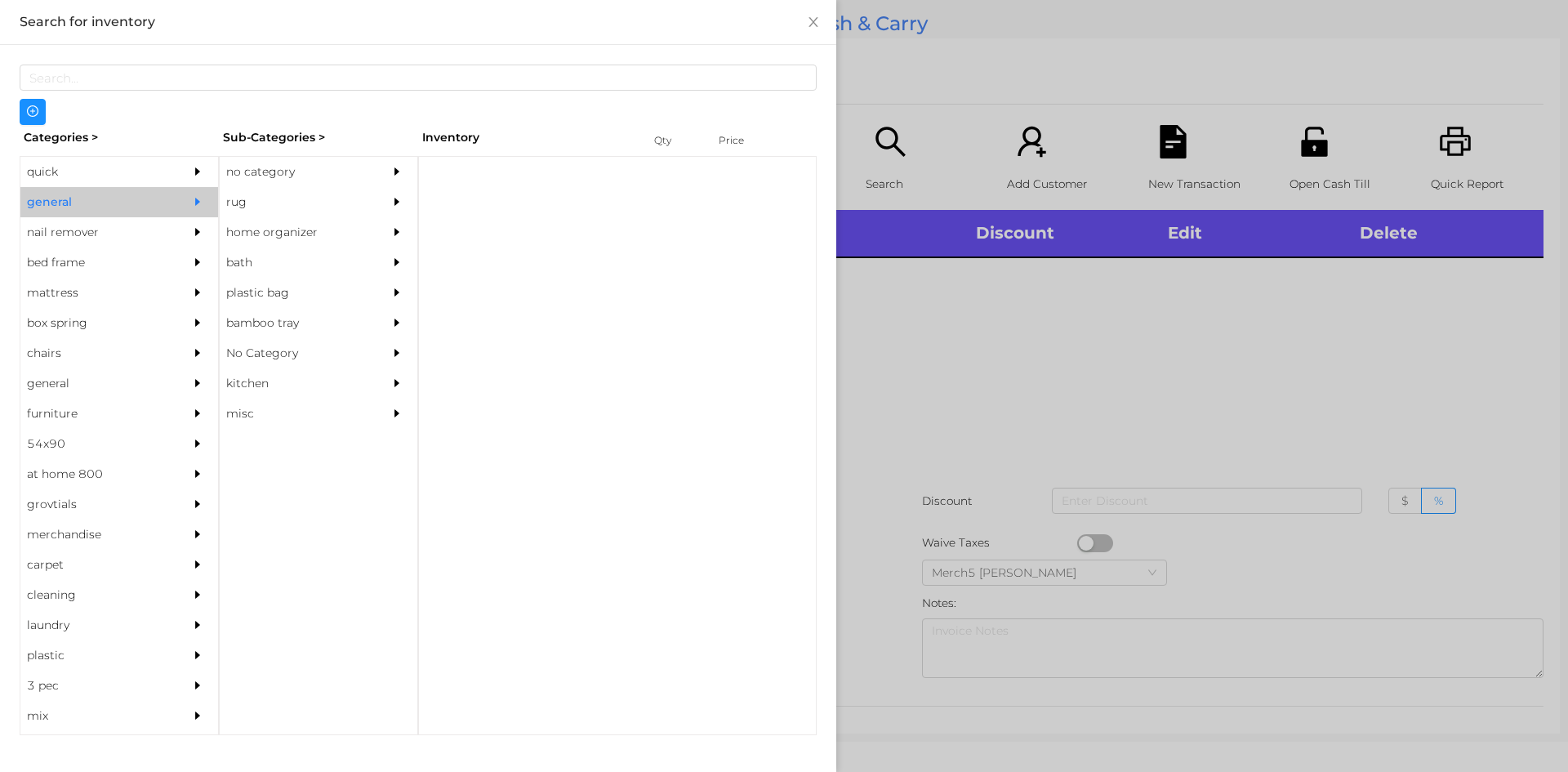
click at [364, 155] on div "Categories > Sub-Categories > Inventory Qty Price quick general nail remover be…" at bounding box center [418, 430] width 797 height 610
click at [375, 172] on div "no category" at bounding box center [318, 171] width 197 height 30
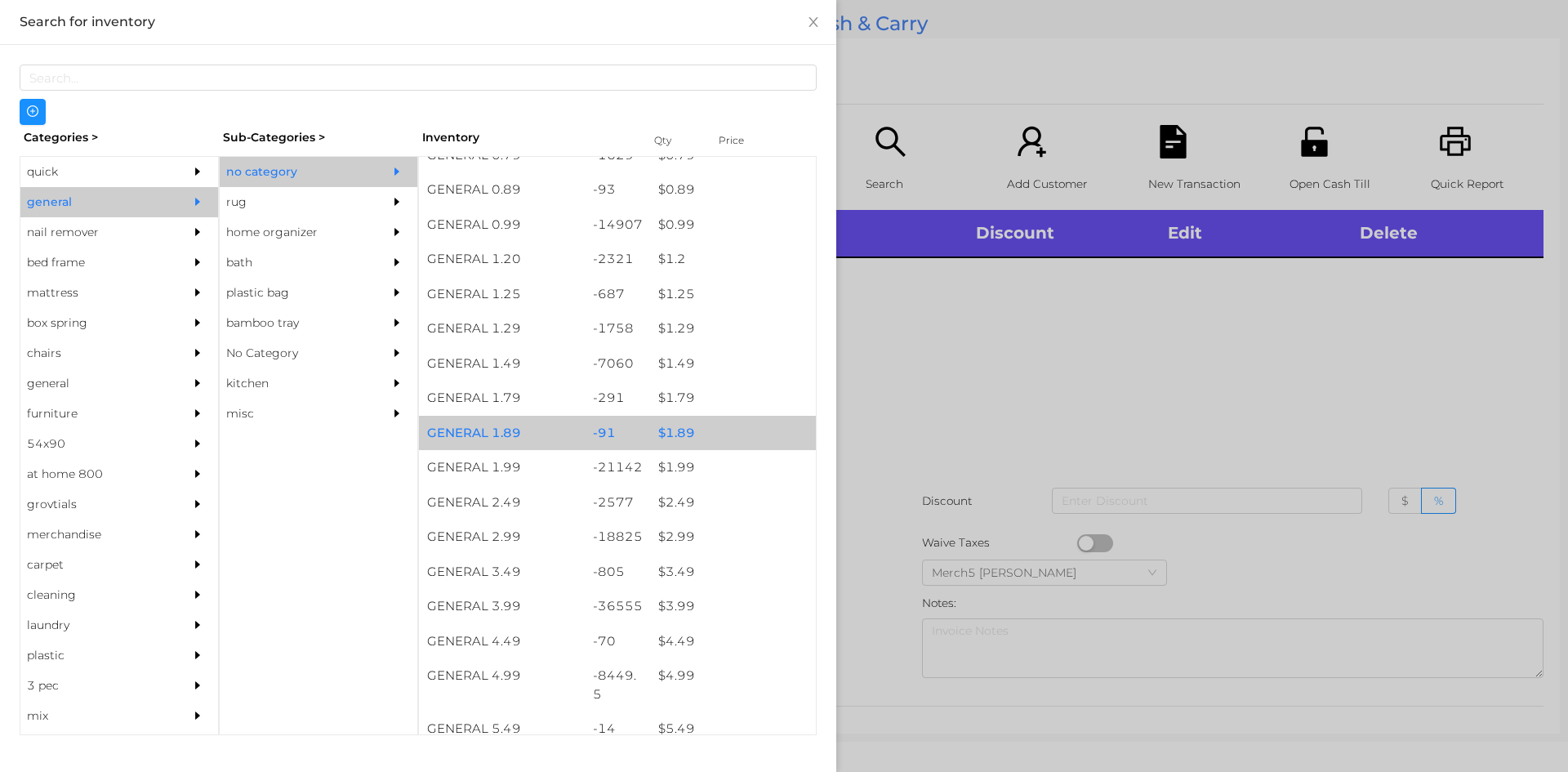
scroll to position [163, 0]
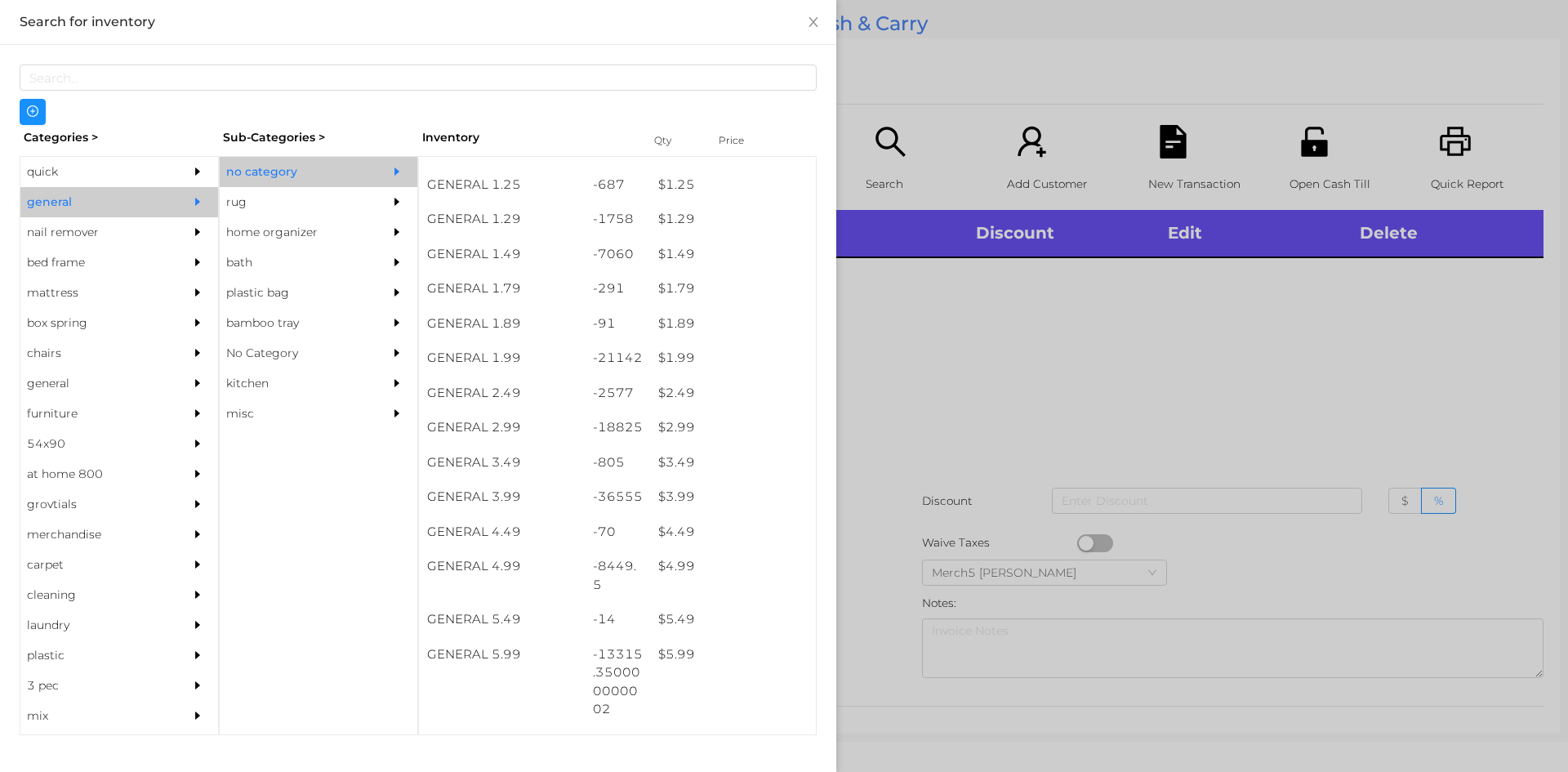
click at [1033, 485] on div at bounding box center [784, 386] width 1568 height 772
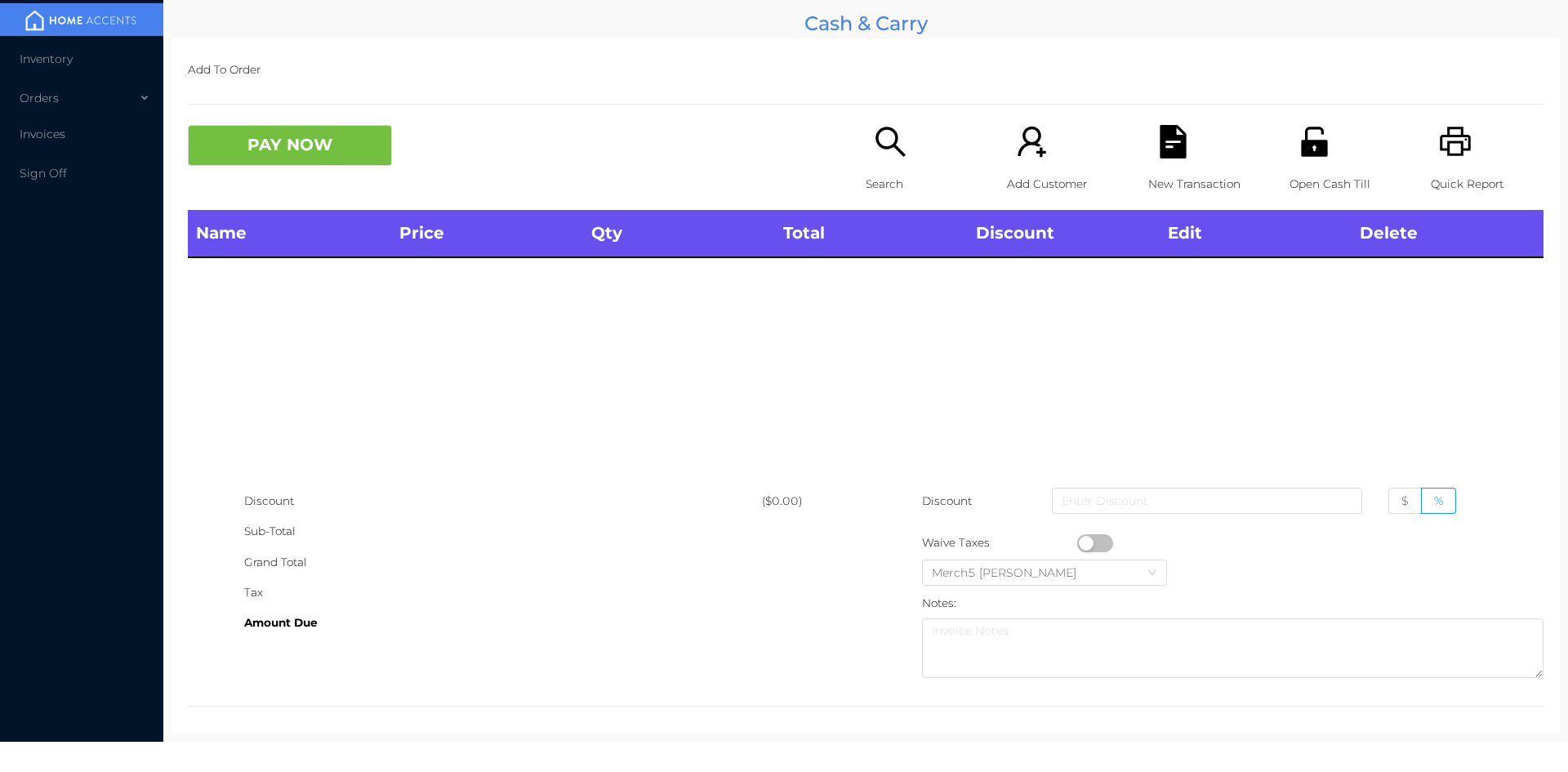
click at [910, 167] on div "Search" at bounding box center [921, 167] width 112 height 85
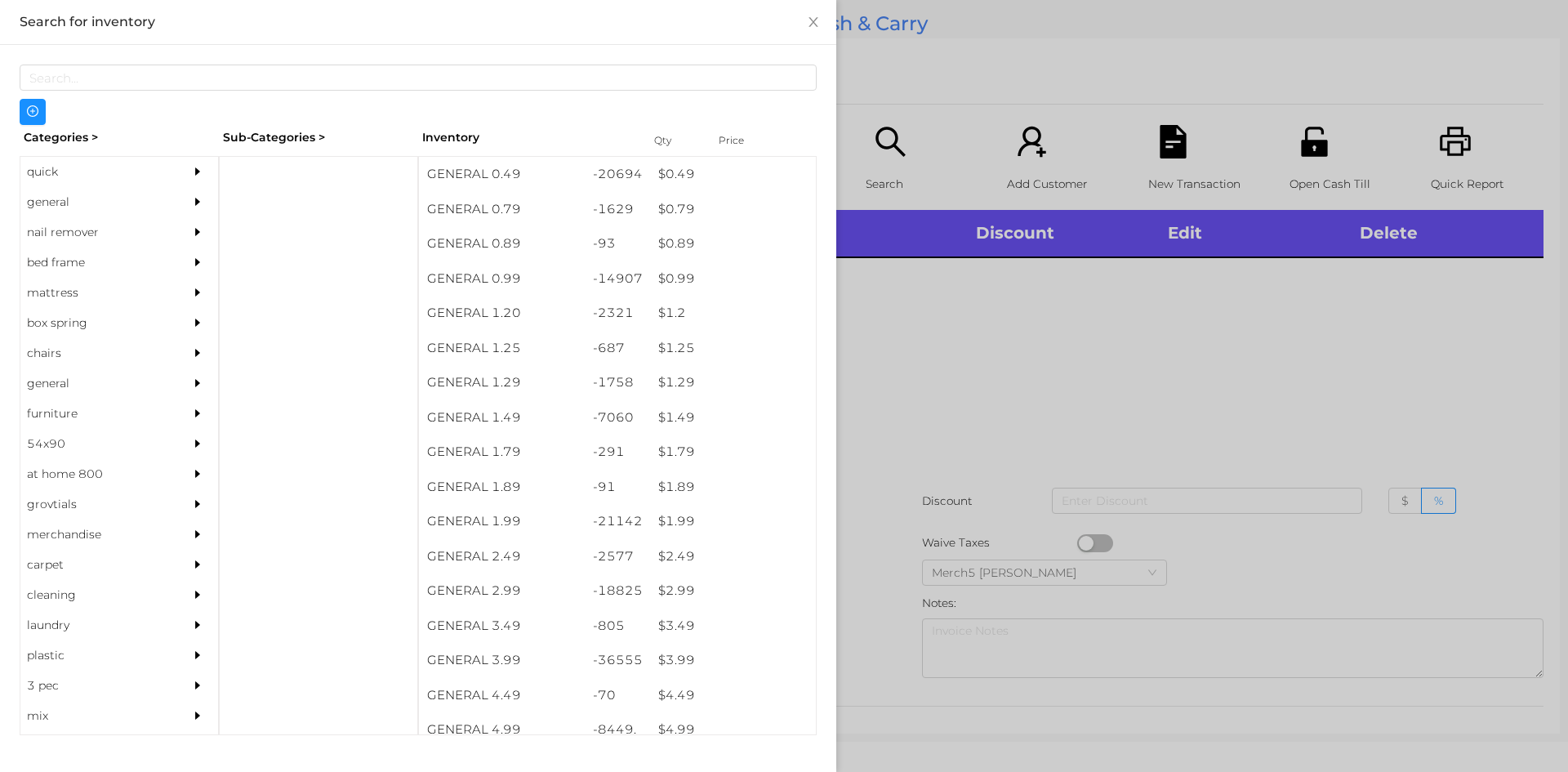
click at [165, 202] on div "general" at bounding box center [119, 201] width 197 height 30
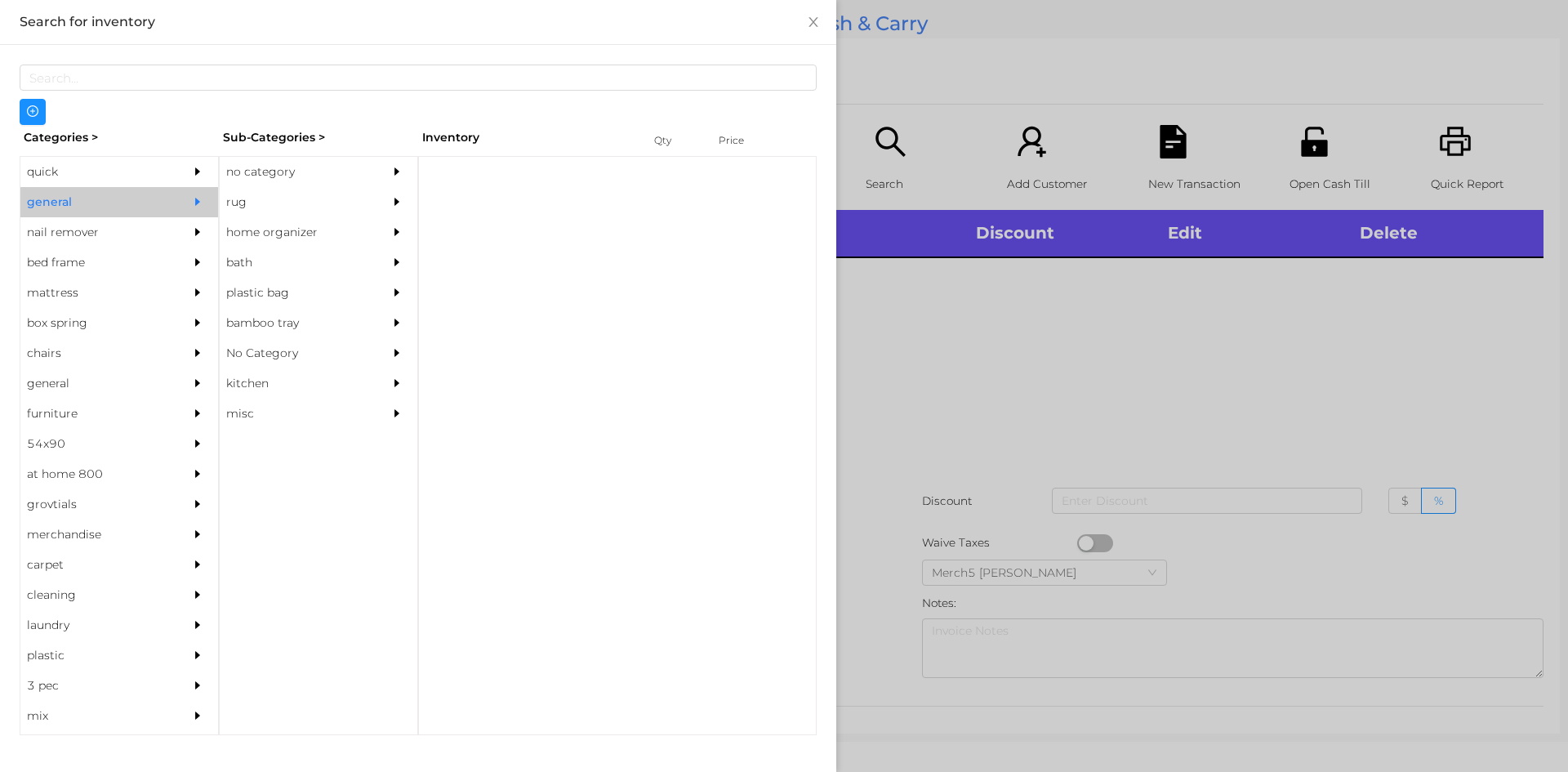
click at [310, 170] on div "no category" at bounding box center [294, 171] width 148 height 30
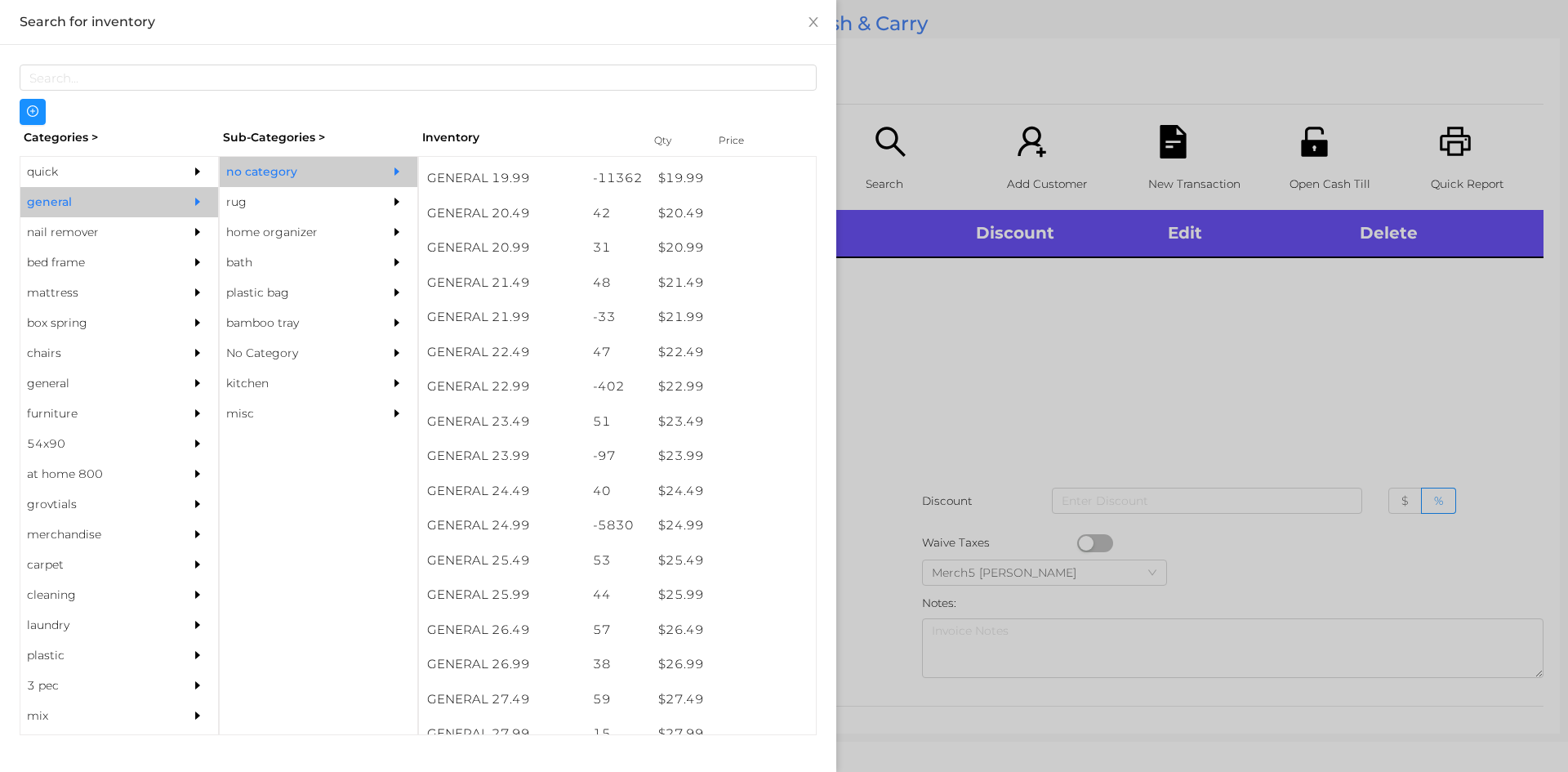
scroll to position [1878, 0]
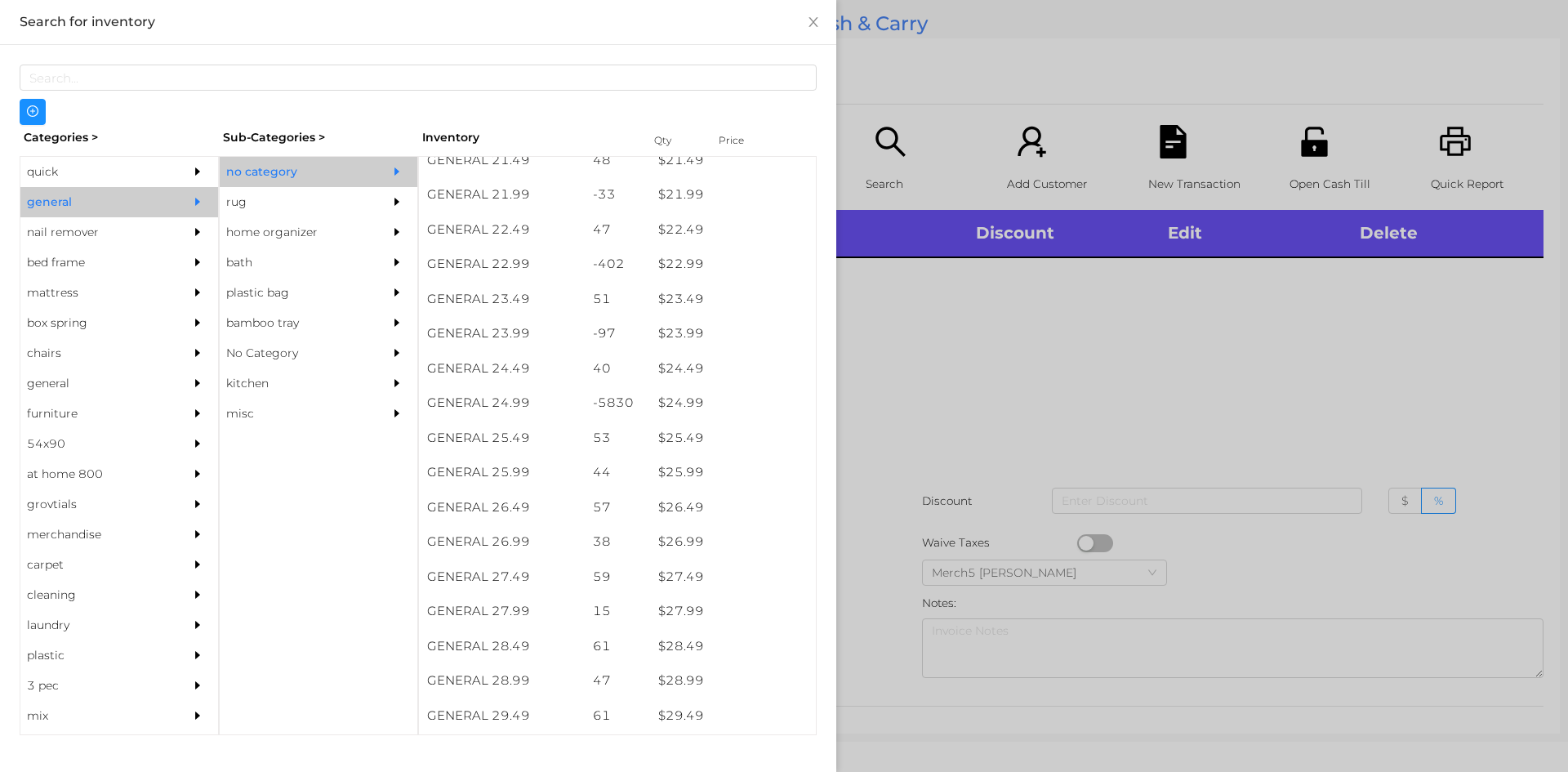
click at [1385, 382] on div at bounding box center [784, 386] width 1568 height 772
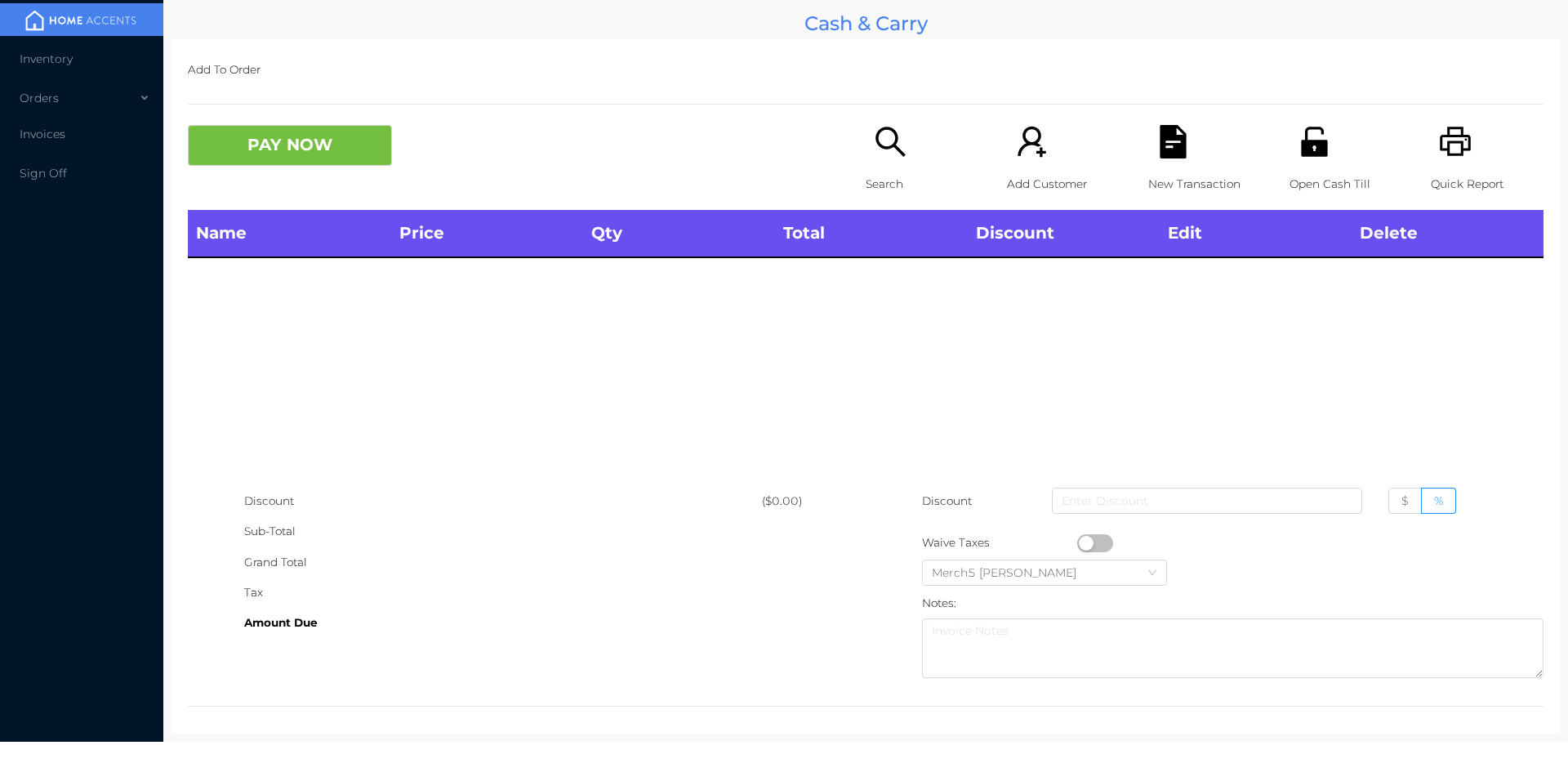
click at [881, 143] on icon "icon: search" at bounding box center [890, 142] width 33 height 33
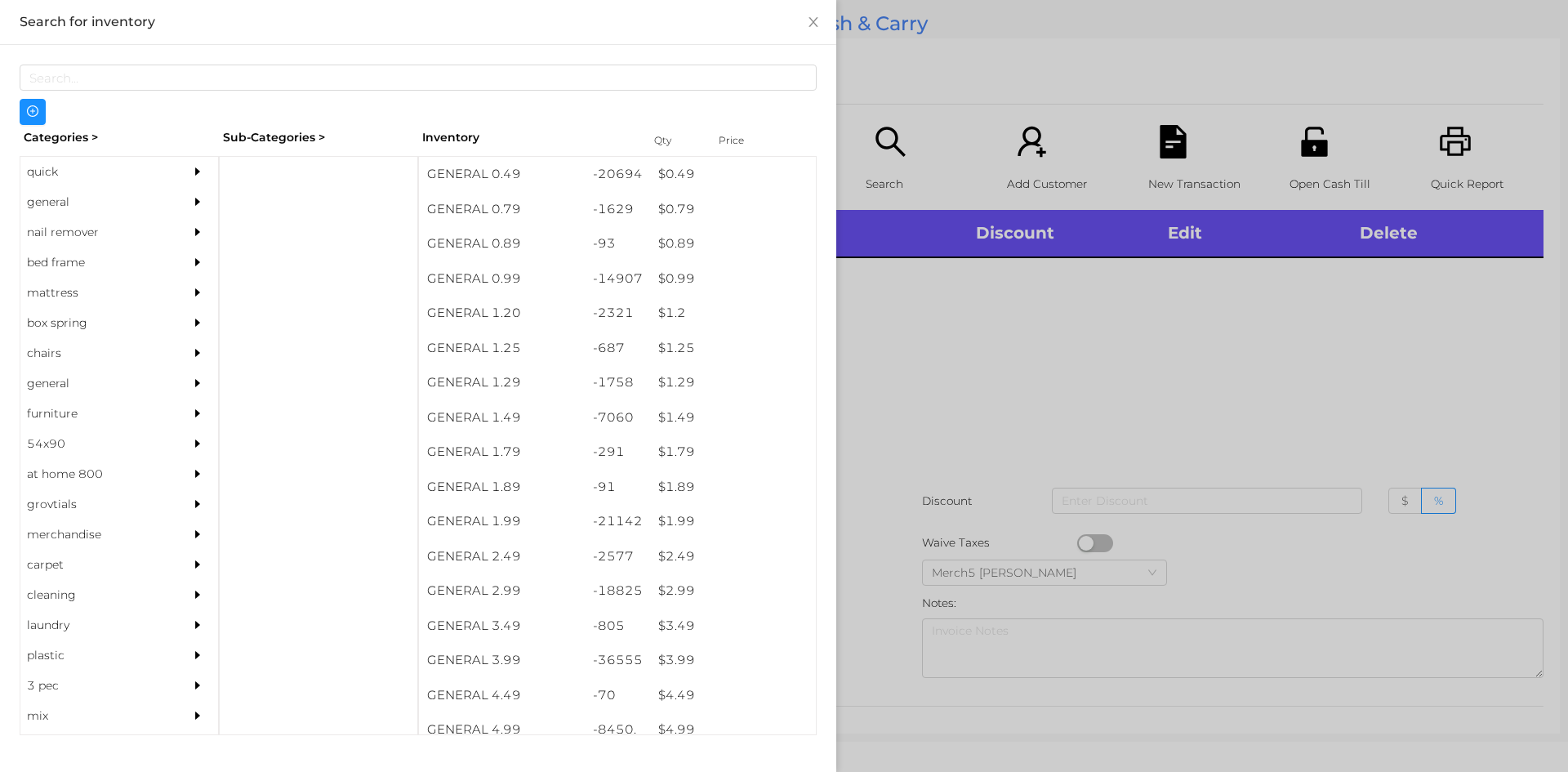
click at [151, 196] on div "general" at bounding box center [95, 201] width 148 height 30
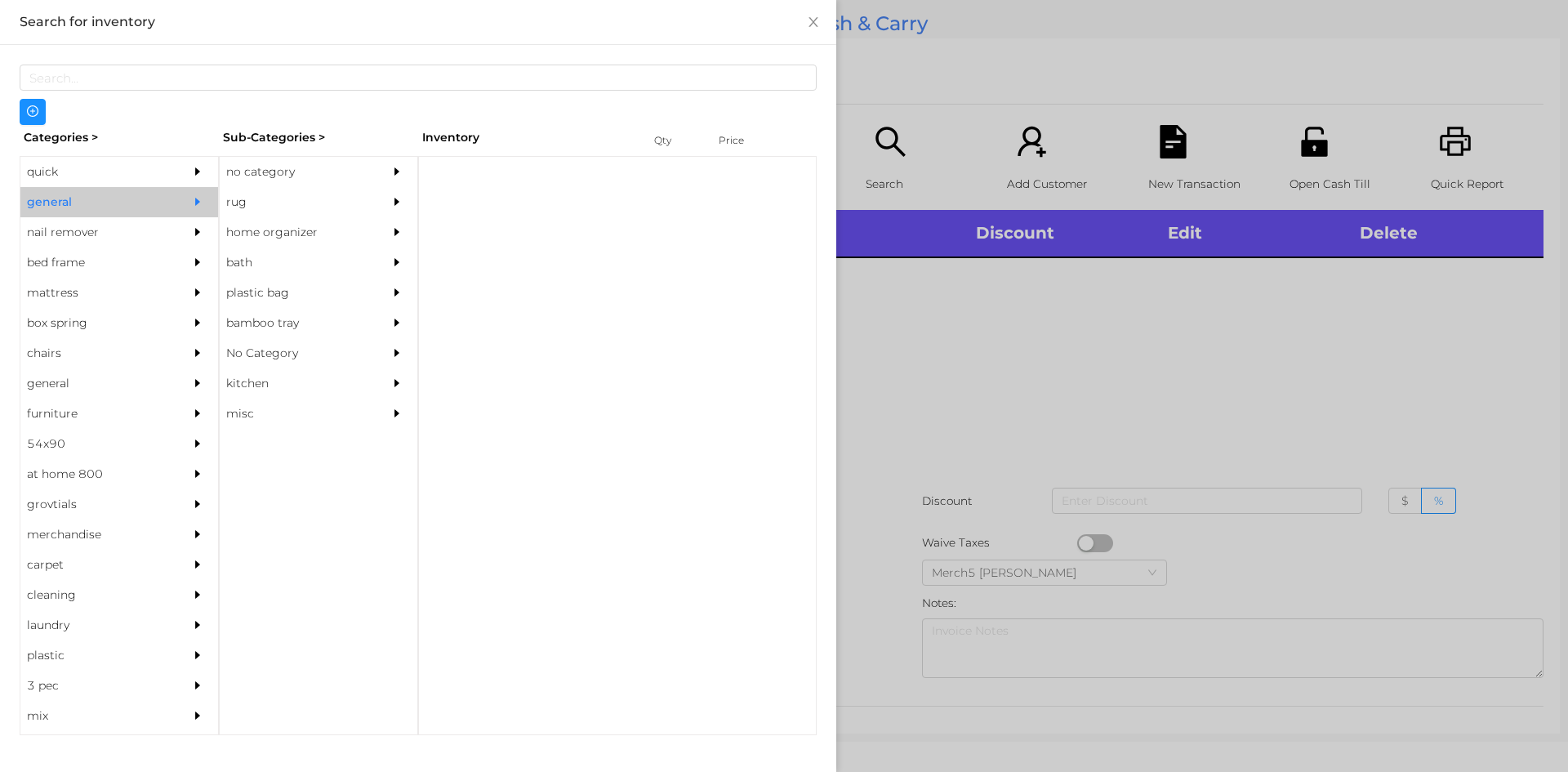
click at [325, 176] on div "no category" at bounding box center [294, 171] width 148 height 30
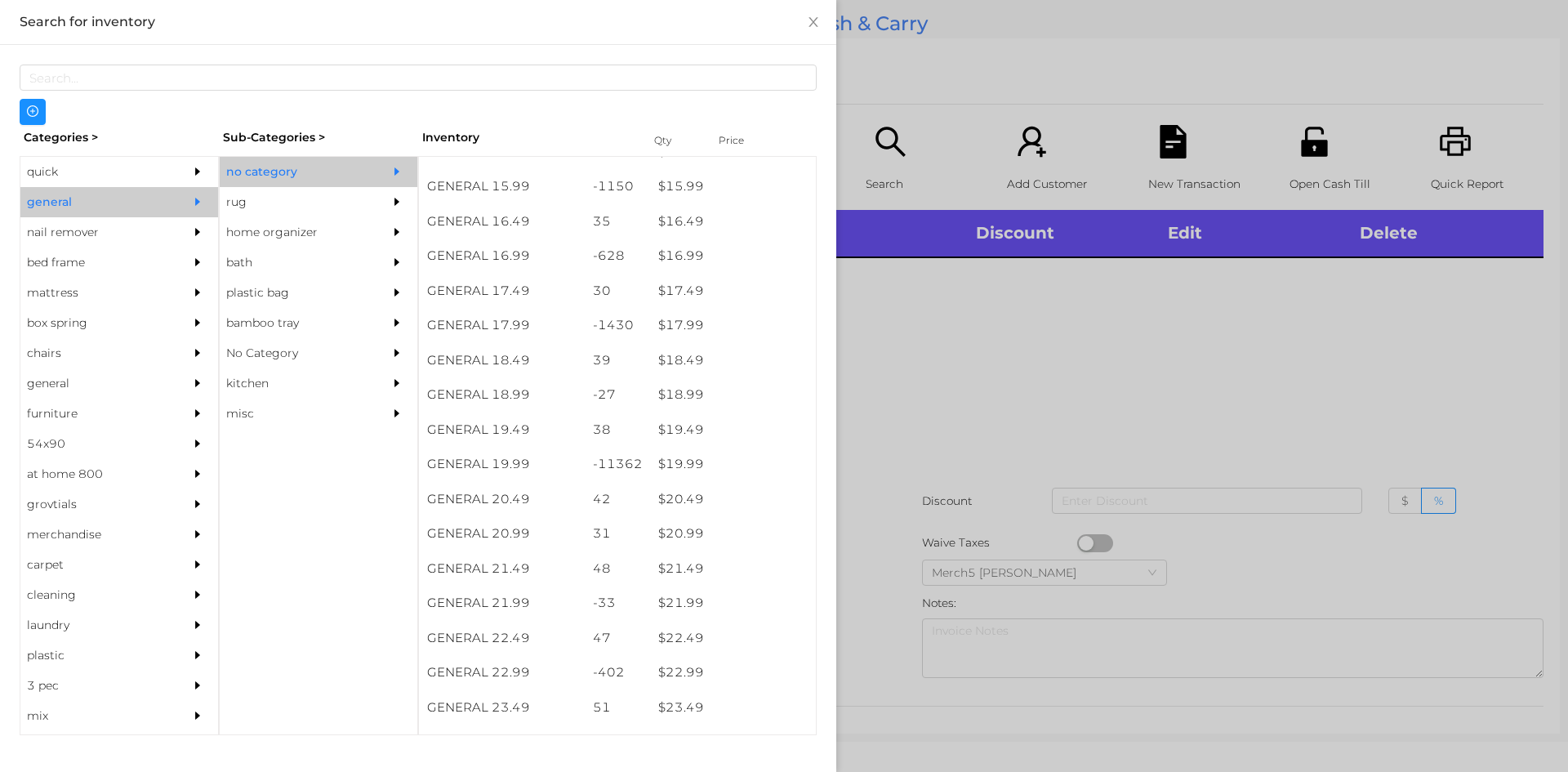
scroll to position [1797, 0]
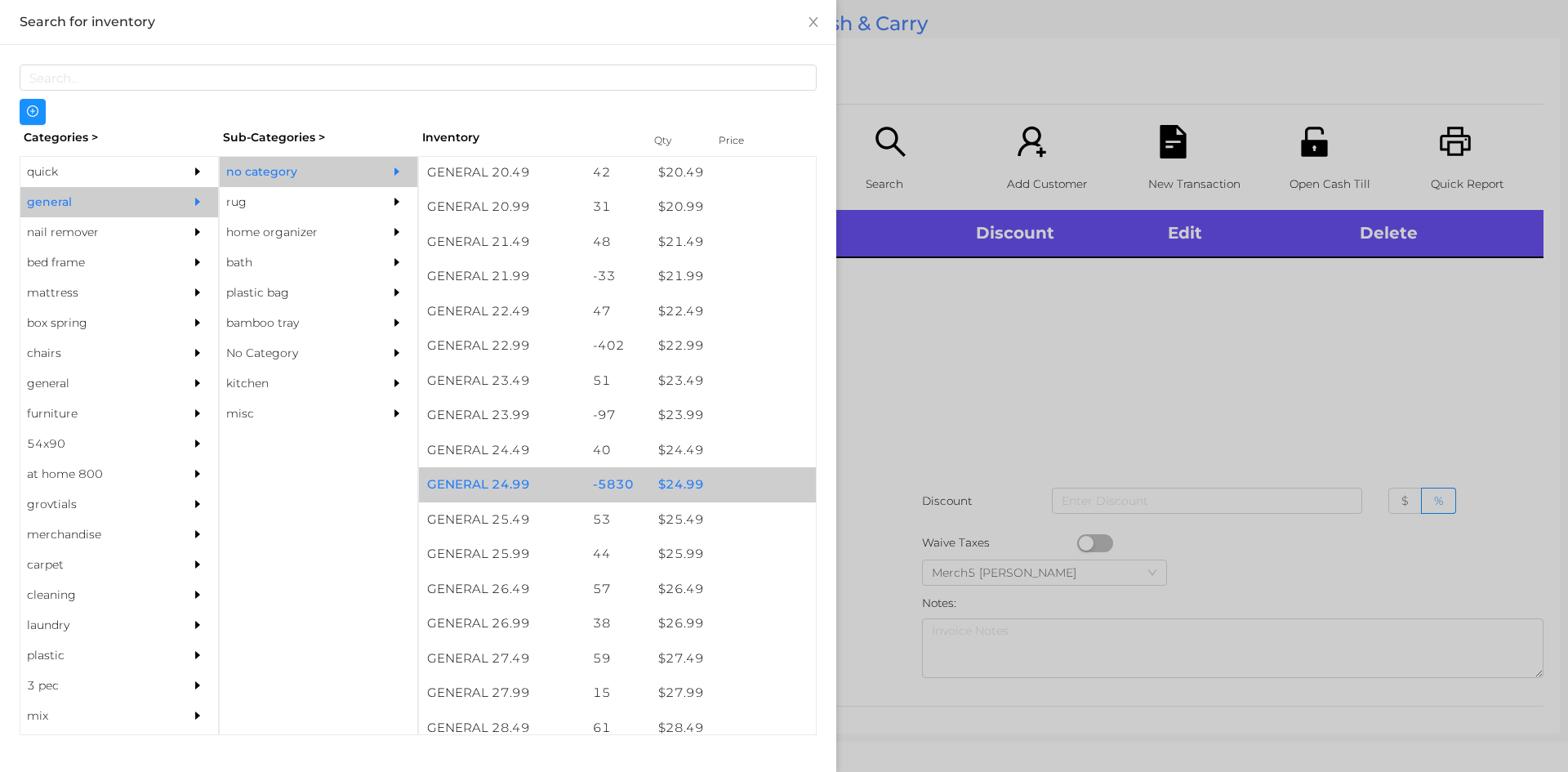
click at [757, 491] on div "$ 24.99" at bounding box center [733, 485] width 166 height 35
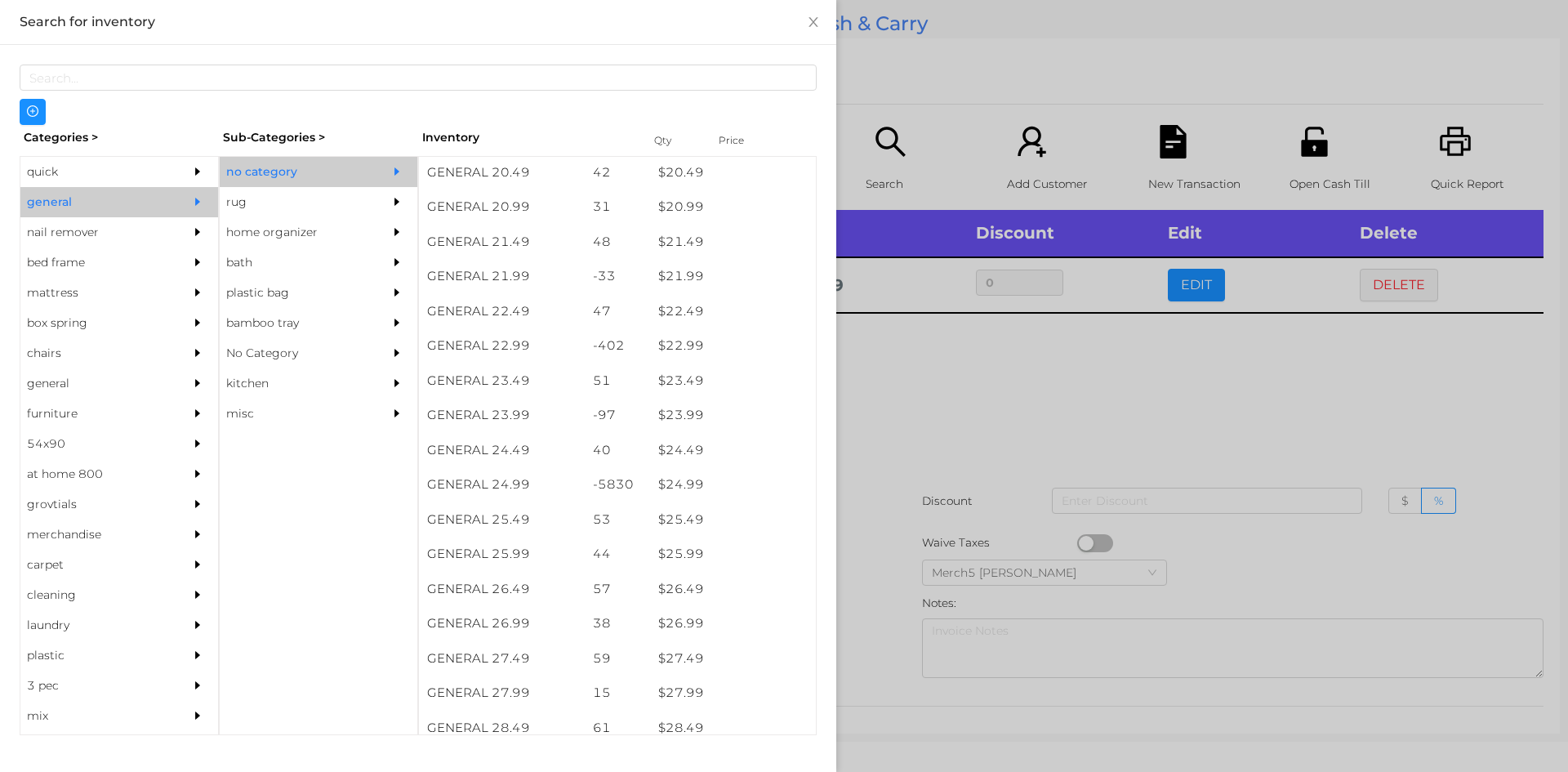
click at [999, 367] on div at bounding box center [784, 386] width 1568 height 772
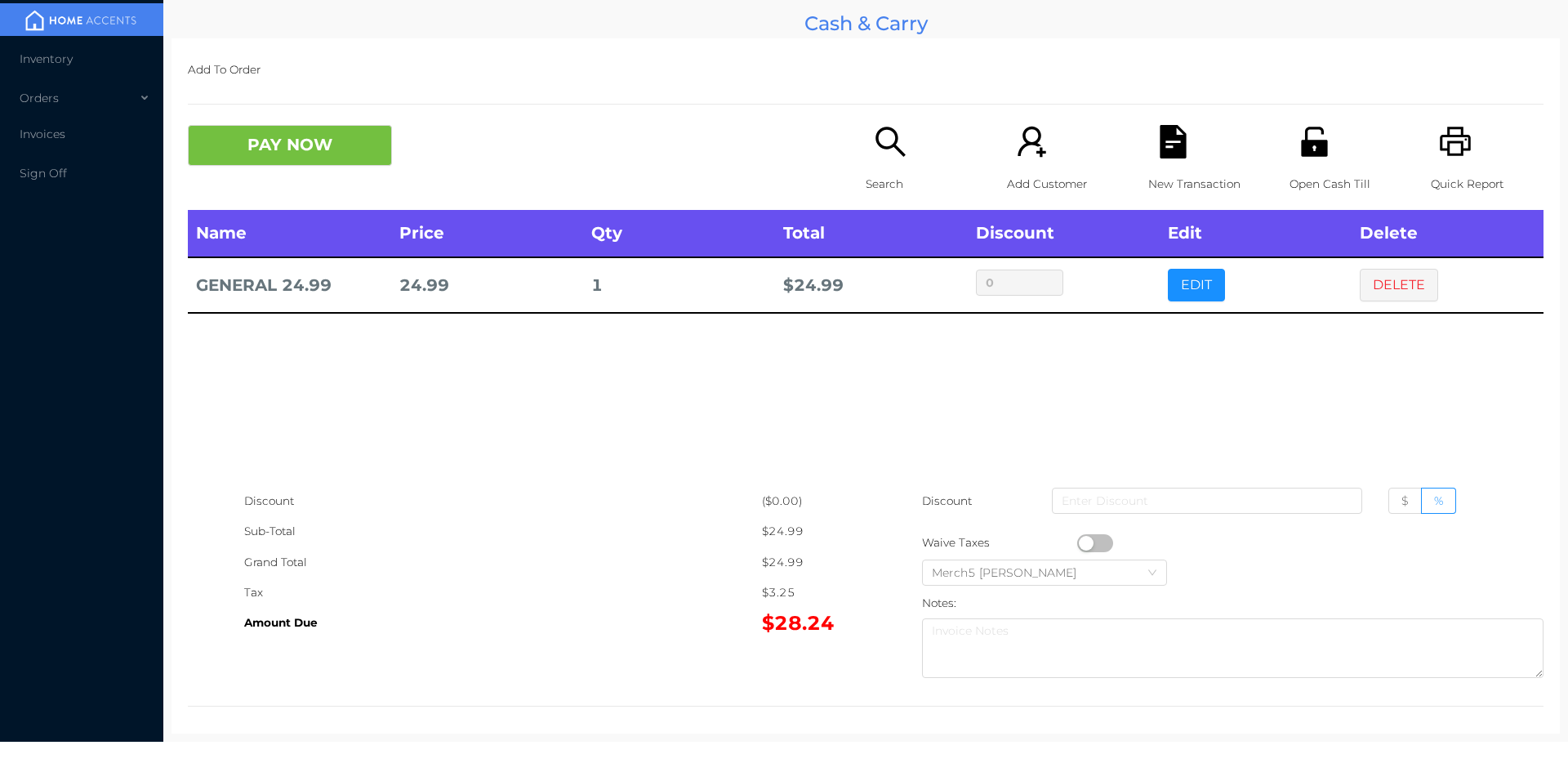
click at [1377, 305] on td "DELETE" at bounding box center [1447, 284] width 191 height 56
click at [1379, 300] on button "DELETE" at bounding box center [1399, 284] width 78 height 32
